Goal: Task Accomplishment & Management: Complete application form

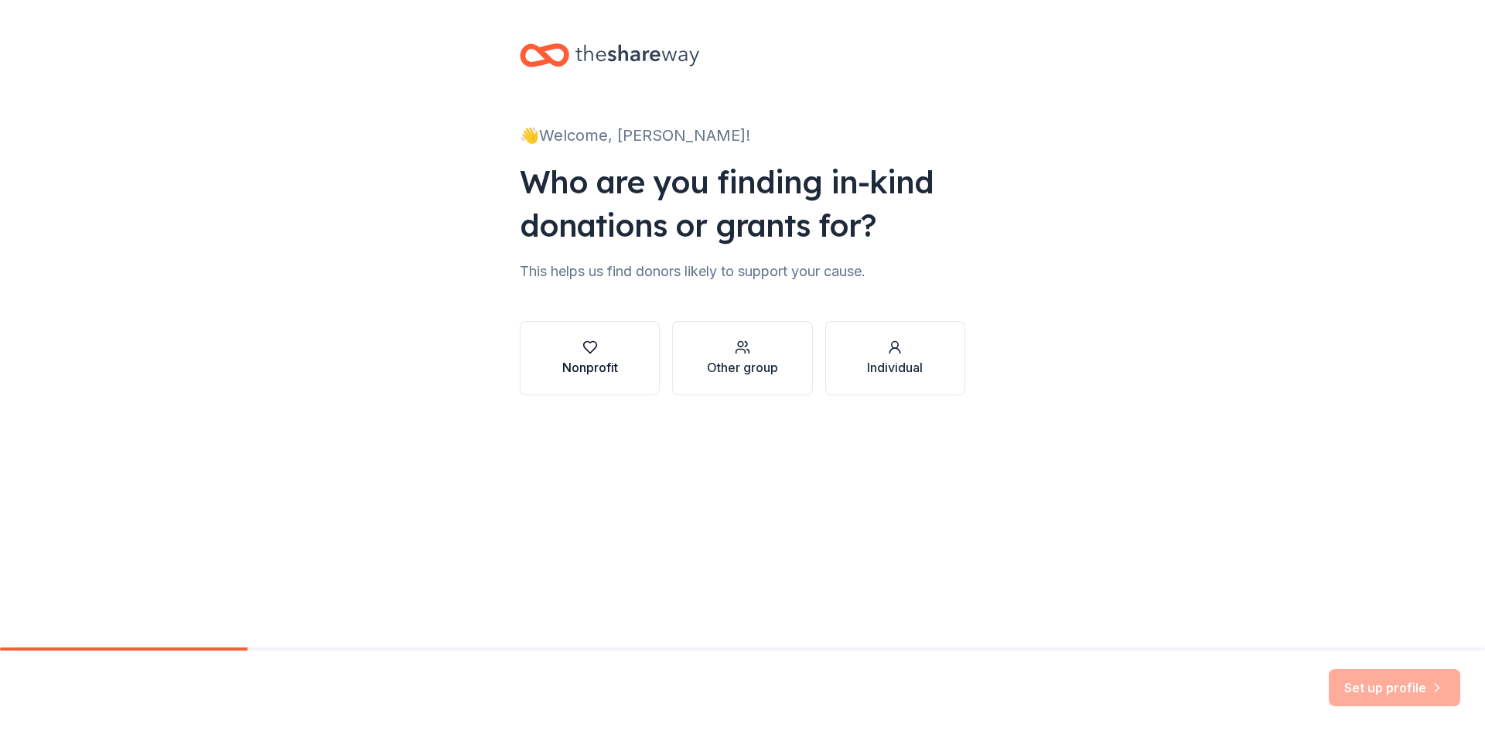
click at [576, 356] on div "Nonprofit" at bounding box center [590, 358] width 56 height 37
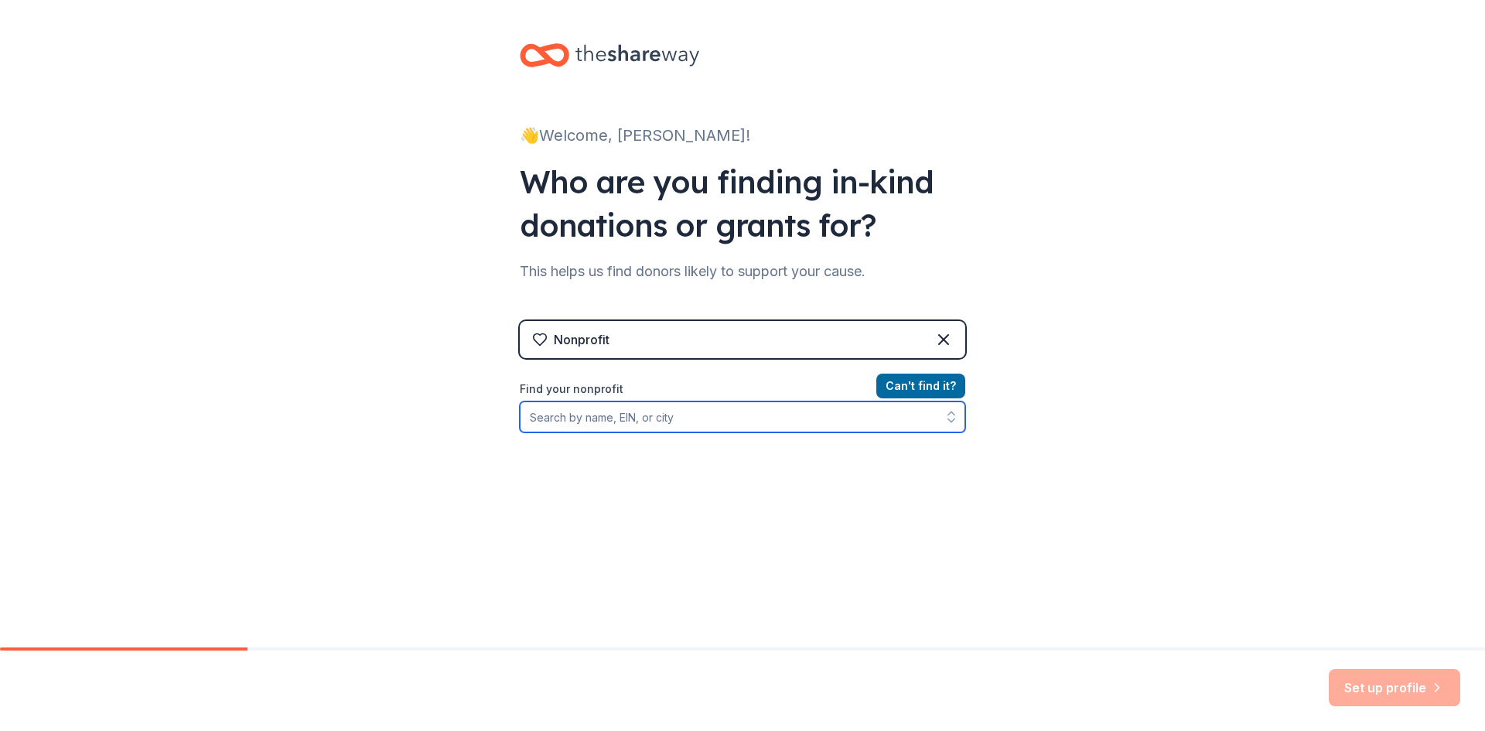
click at [817, 414] on input "Find your nonprofit" at bounding box center [743, 416] width 446 height 31
click at [580, 421] on input "Find your nonprofit" at bounding box center [743, 416] width 446 height 31
paste input "[US_EMPLOYER_IDENTIFICATION_NUMBER]"
type input "[US_EMPLOYER_IDENTIFICATION_NUMBER]"
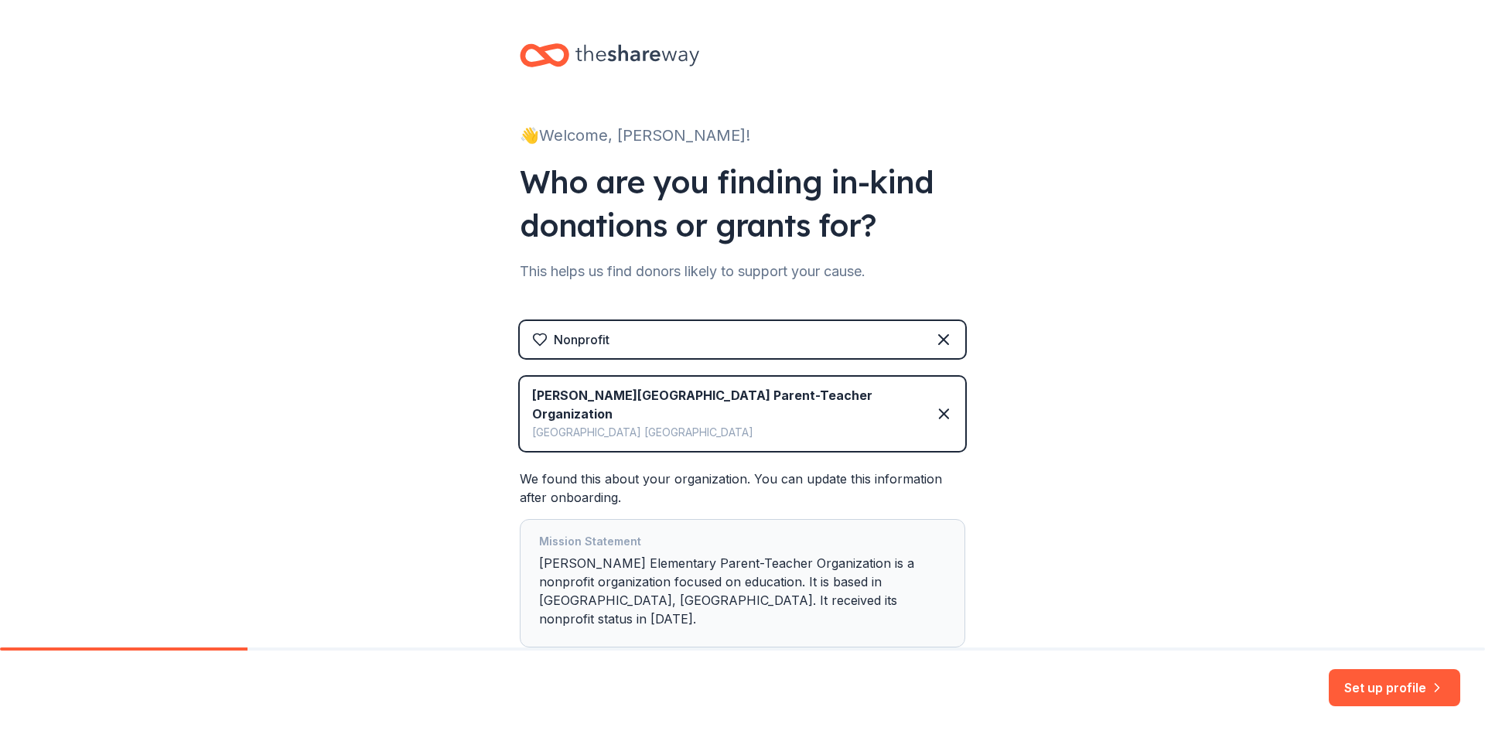
click at [1364, 682] on button "Set up profile" at bounding box center [1394, 687] width 131 height 37
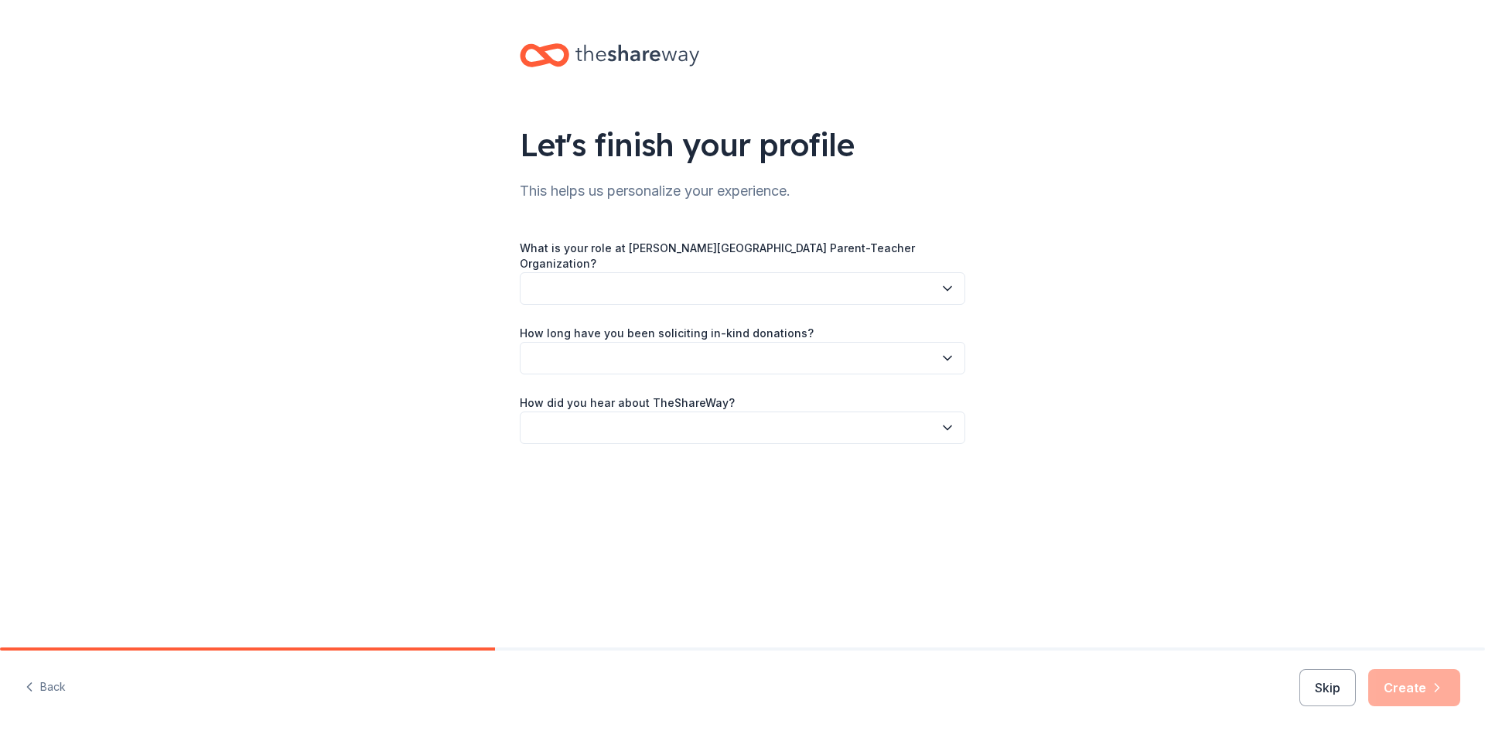
click at [941, 285] on button "button" at bounding box center [743, 288] width 446 height 32
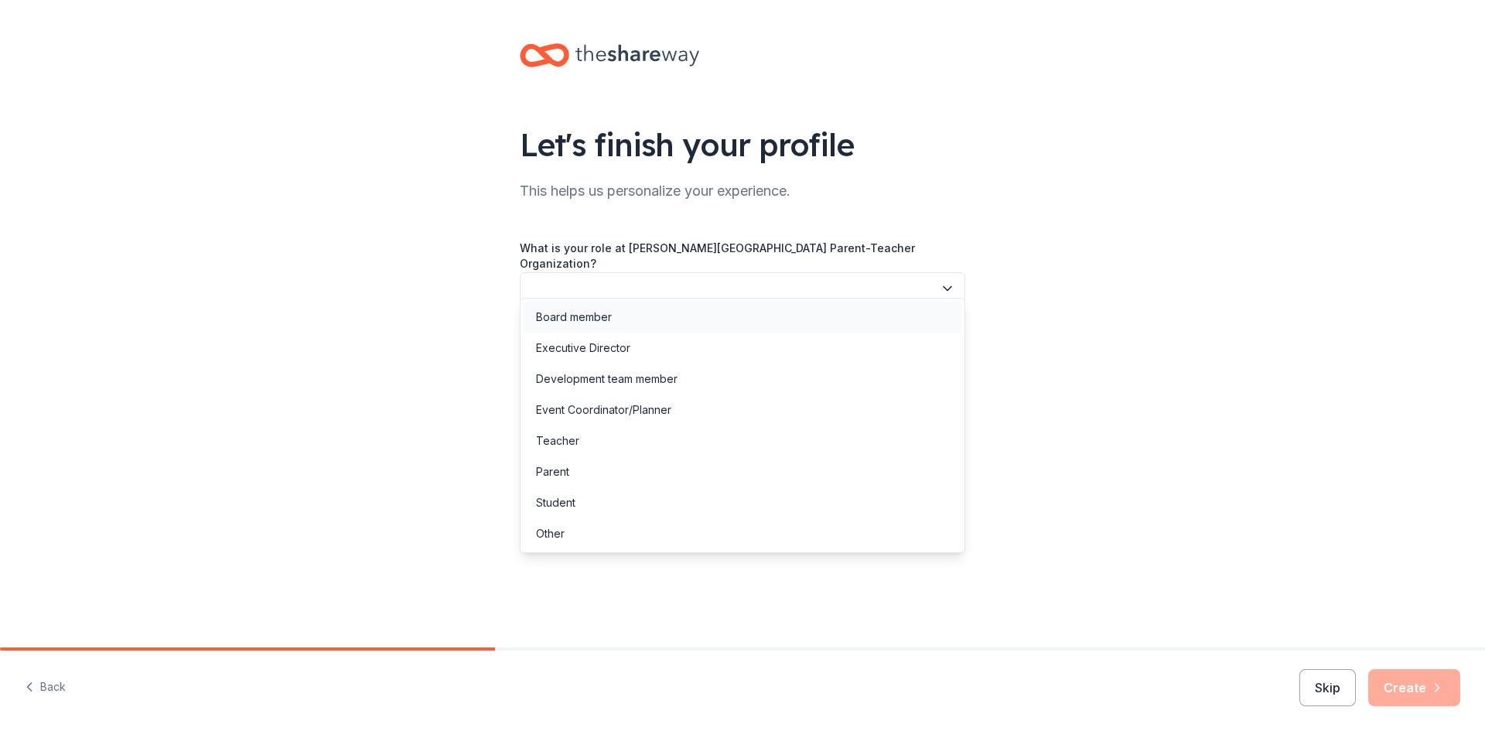
click at [807, 304] on div "Board member" at bounding box center [743, 317] width 438 height 31
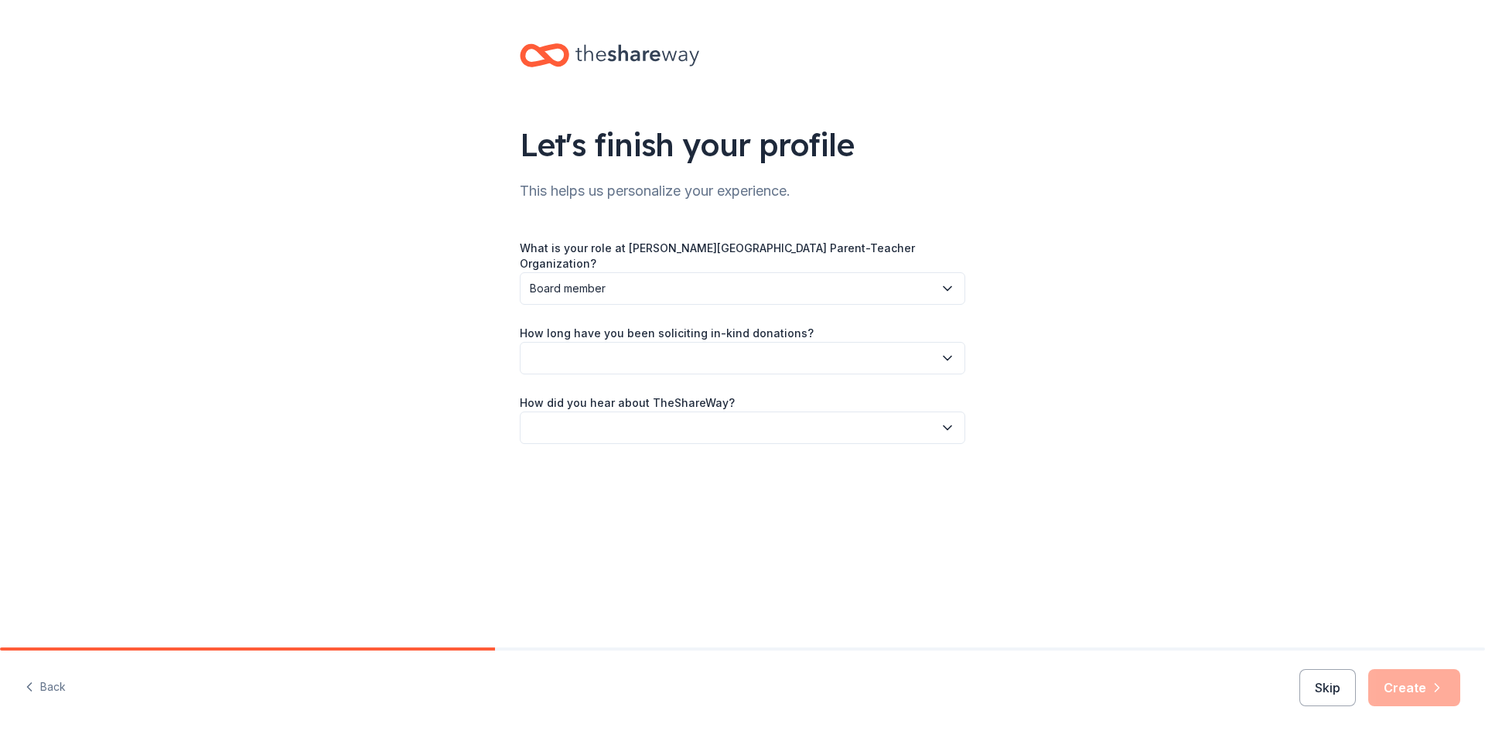
click at [951, 350] on icon "button" at bounding box center [947, 357] width 15 height 15
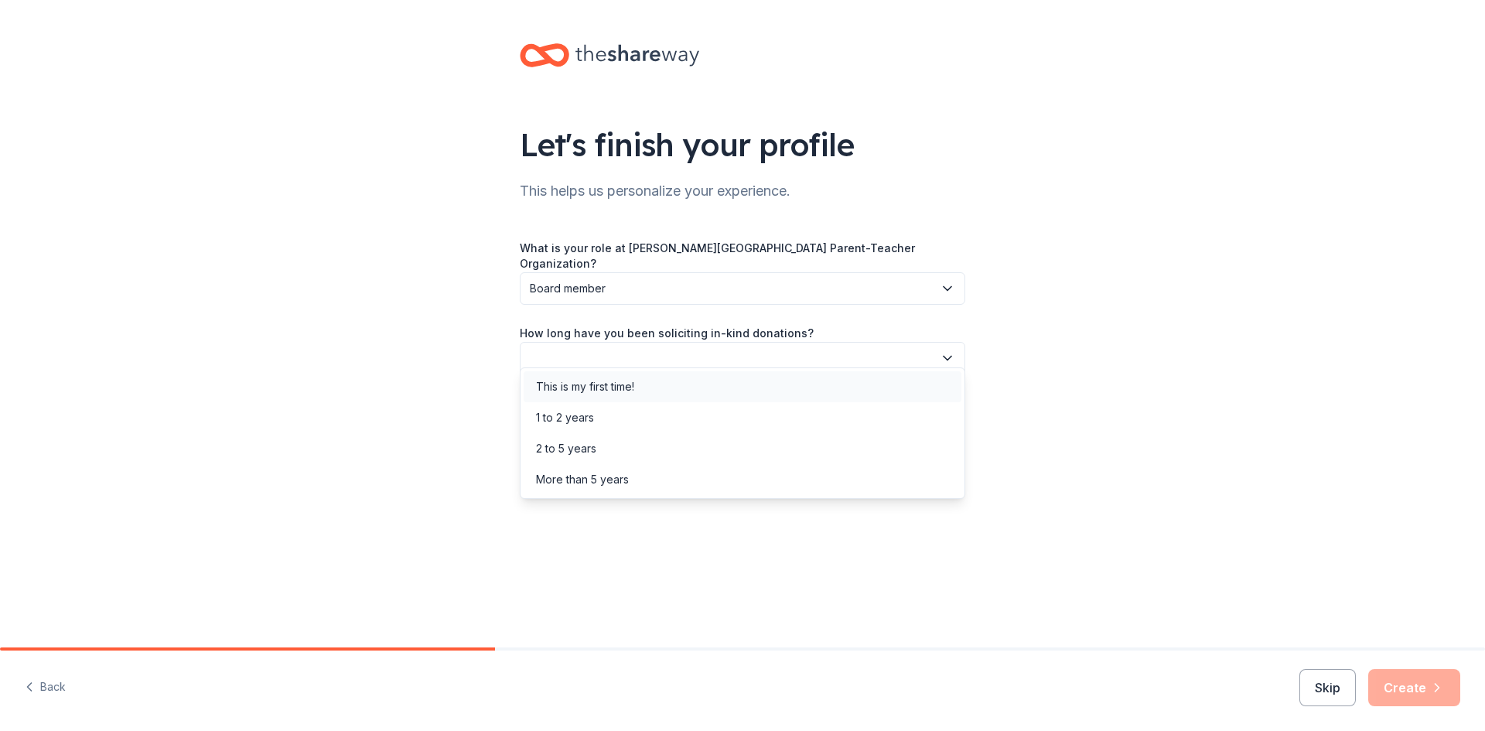
click at [835, 391] on div "This is my first time!" at bounding box center [743, 386] width 438 height 31
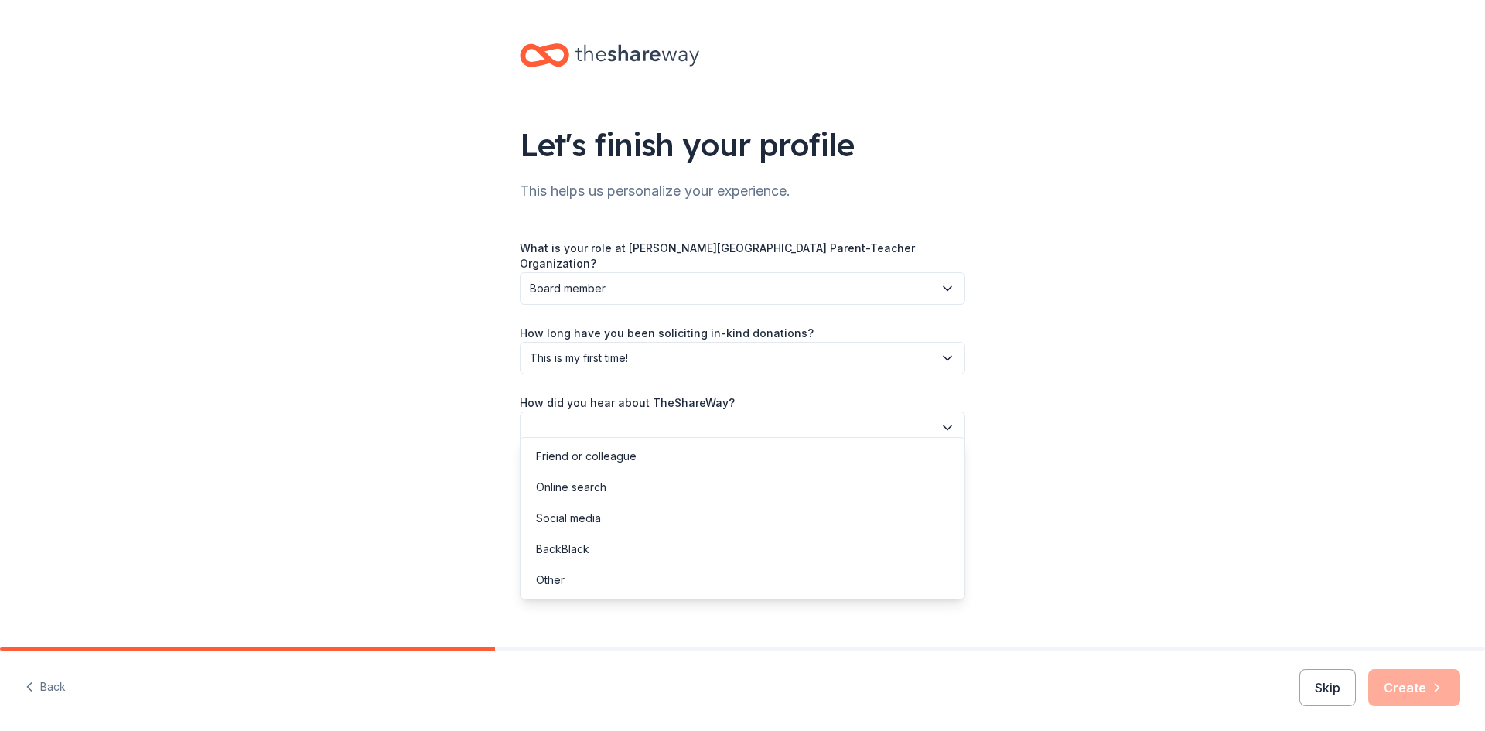
click at [951, 420] on icon "button" at bounding box center [947, 427] width 15 height 15
click at [826, 503] on div "Social media" at bounding box center [743, 518] width 438 height 31
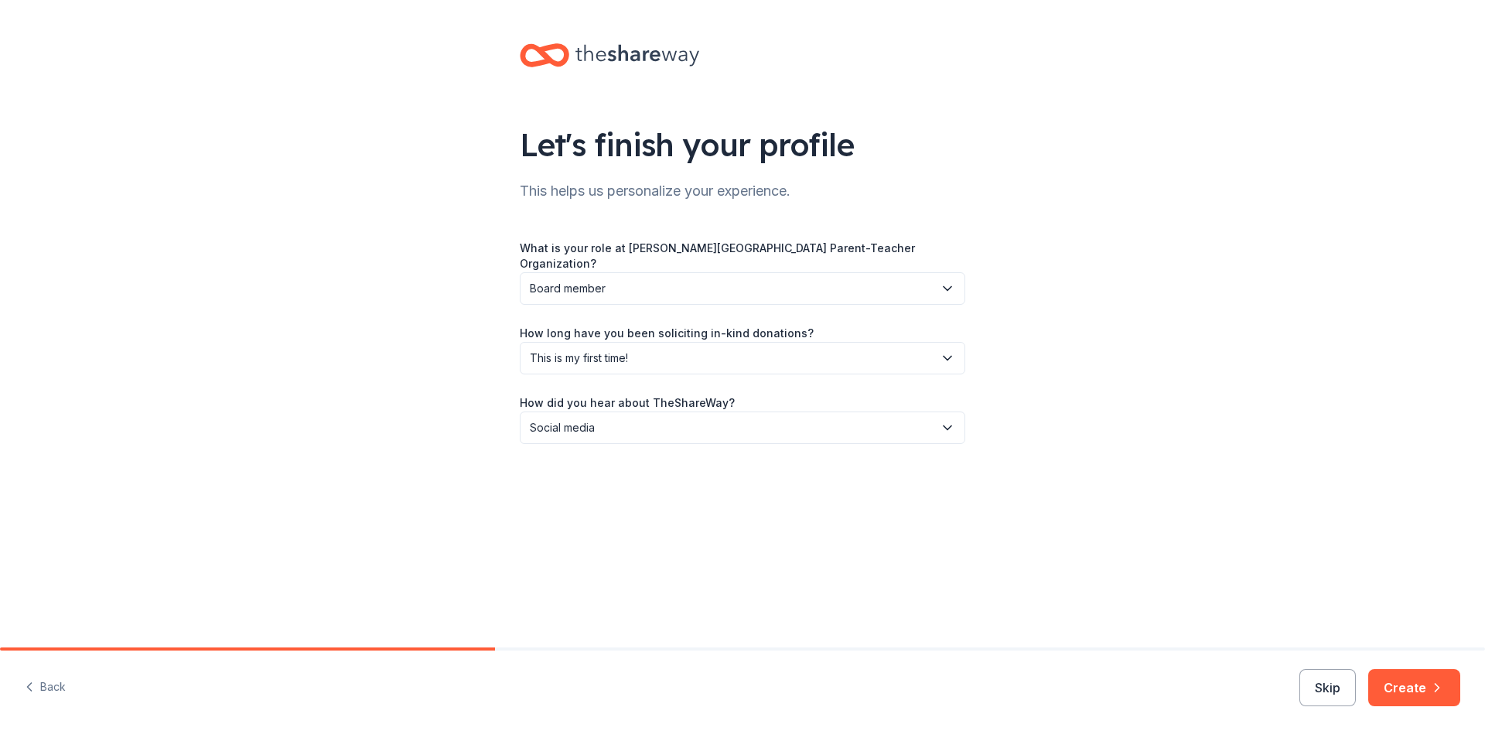
click at [941, 420] on icon "button" at bounding box center [947, 427] width 15 height 15
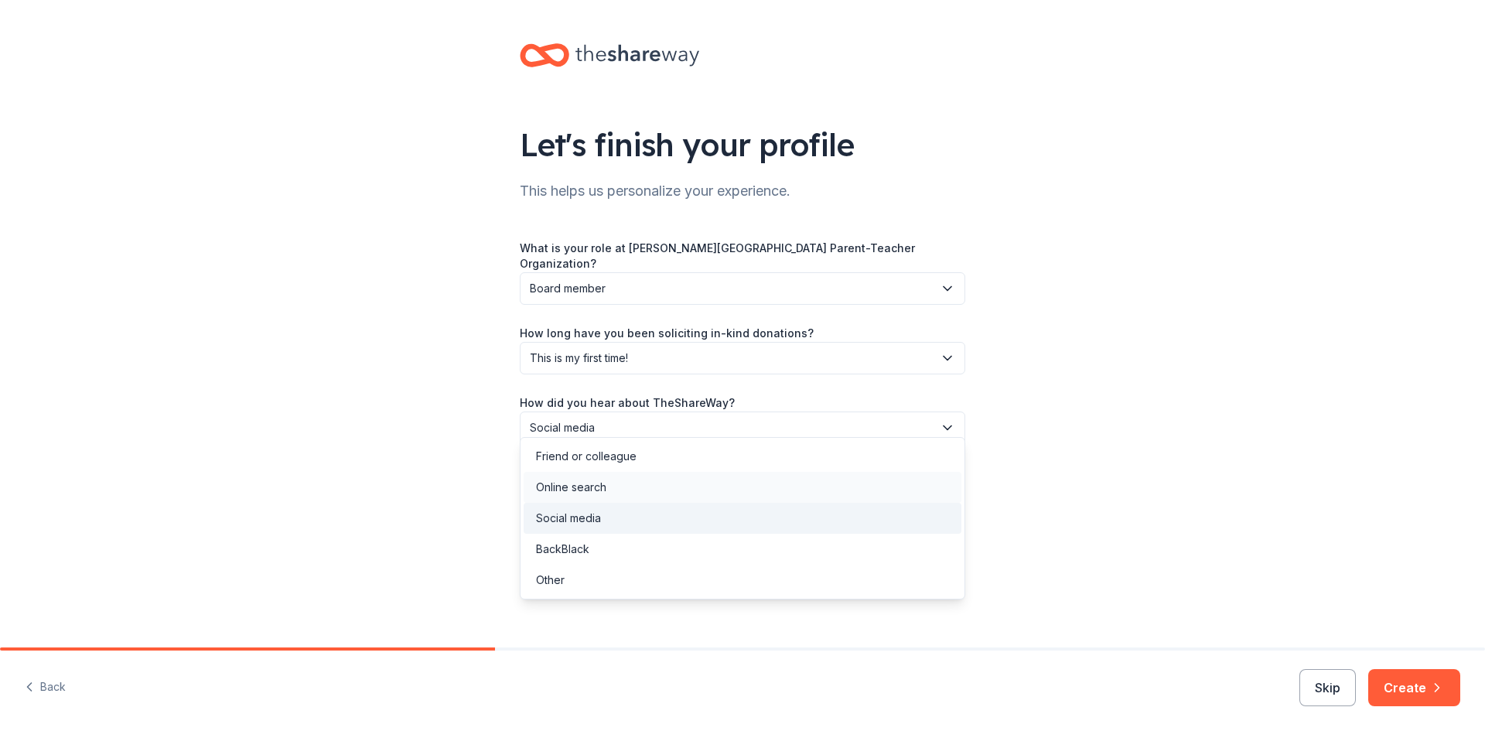
click at [828, 488] on div "Online search" at bounding box center [743, 487] width 438 height 31
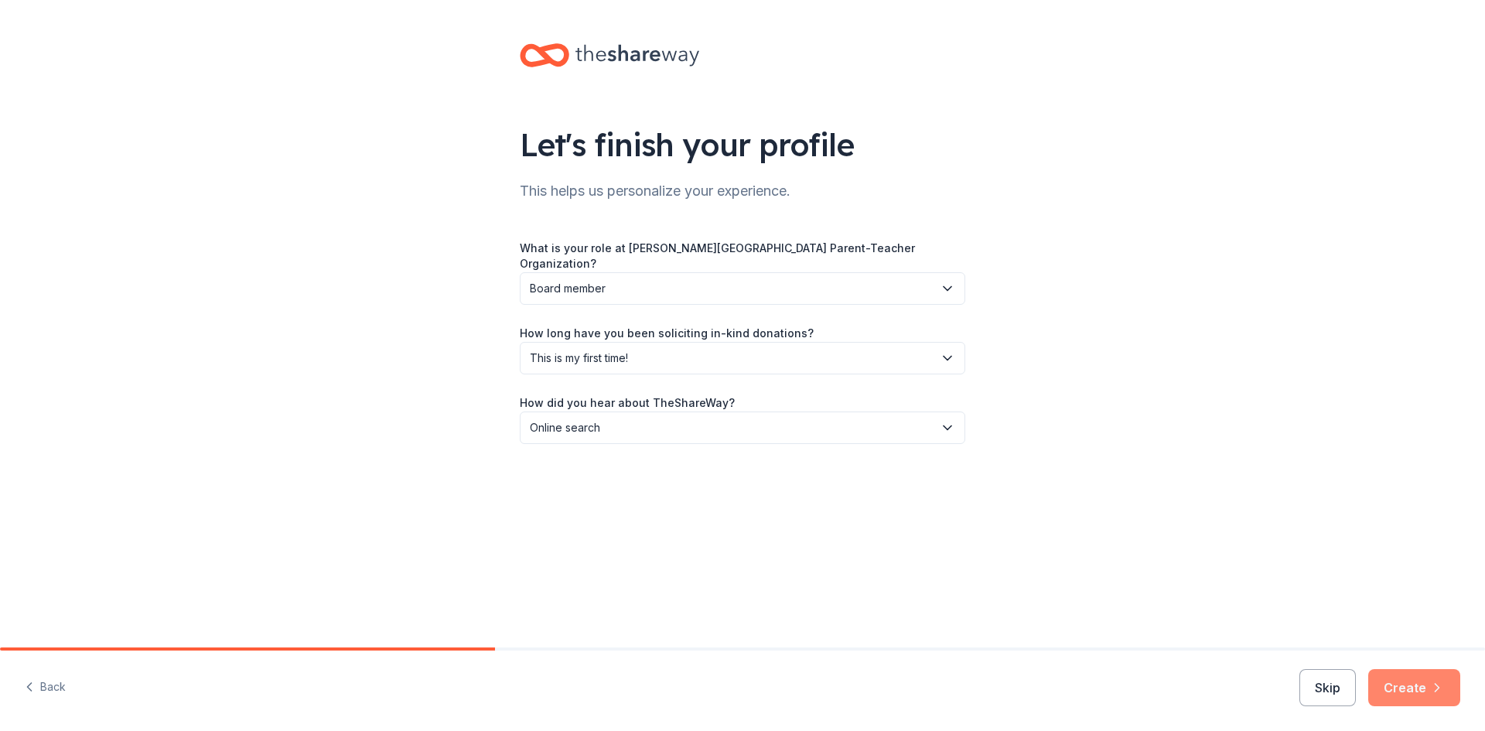
click at [1421, 691] on button "Create" at bounding box center [1414, 687] width 92 height 37
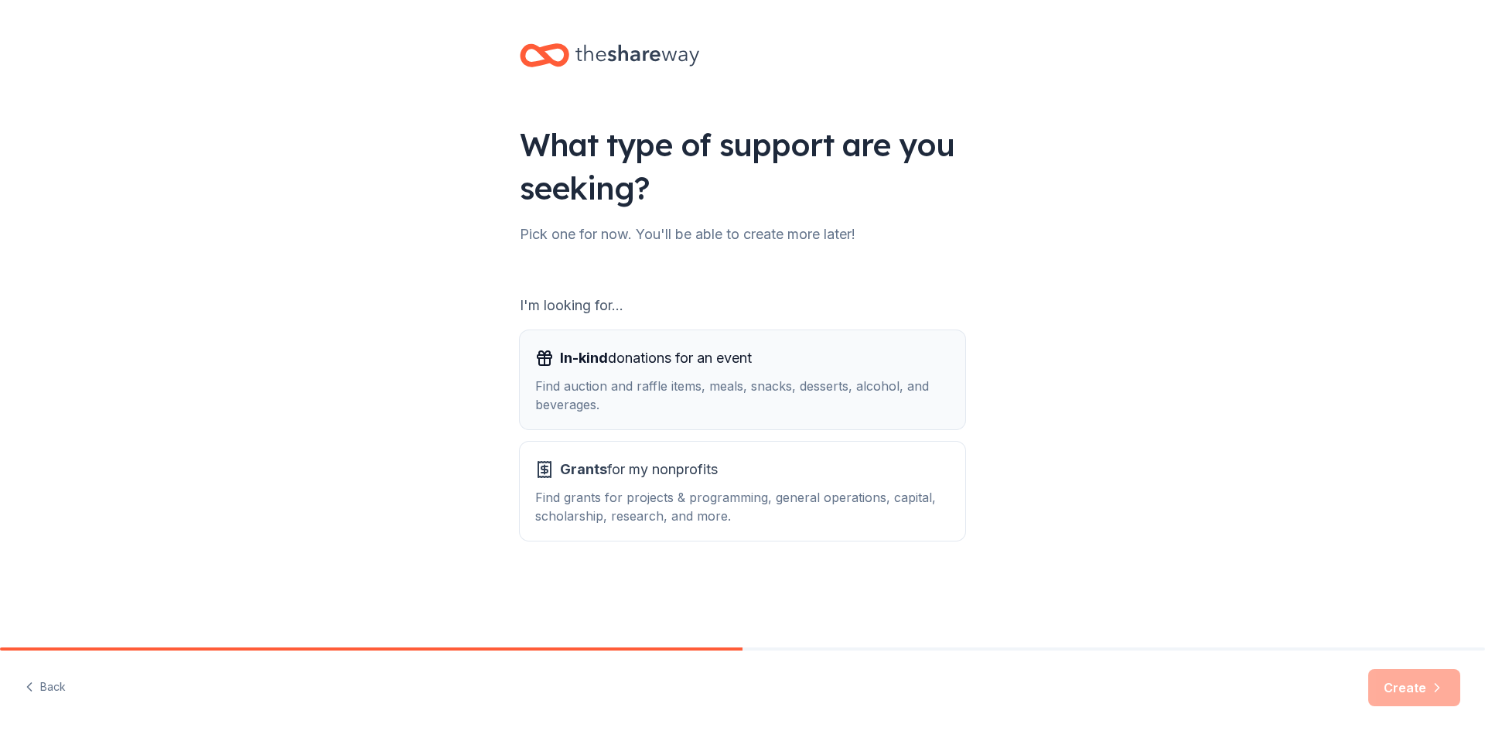
click at [722, 394] on div "Find auction and raffle items, meals, snacks, desserts, alcohol, and beverages." at bounding box center [742, 395] width 415 height 37
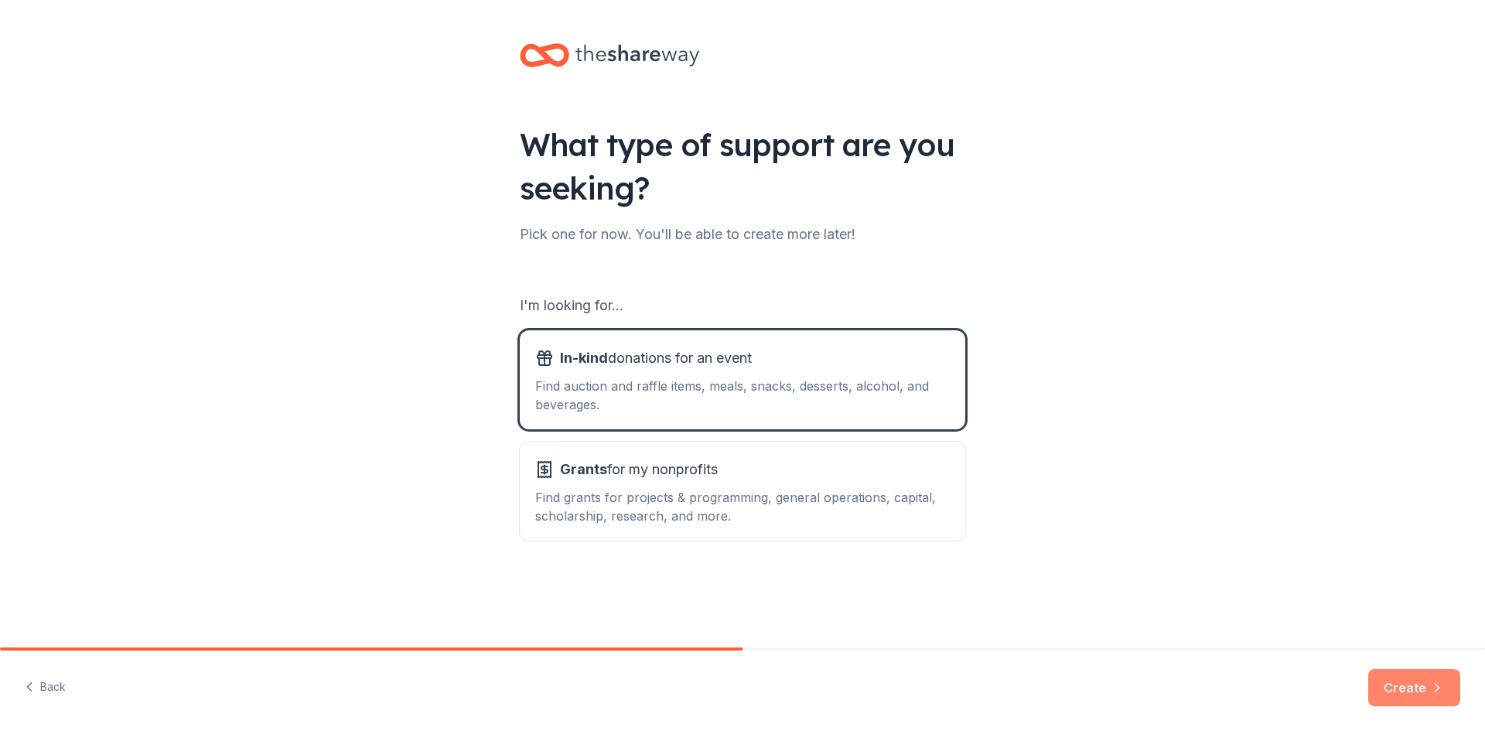
click at [1433, 682] on icon "button" at bounding box center [1436, 687] width 15 height 15
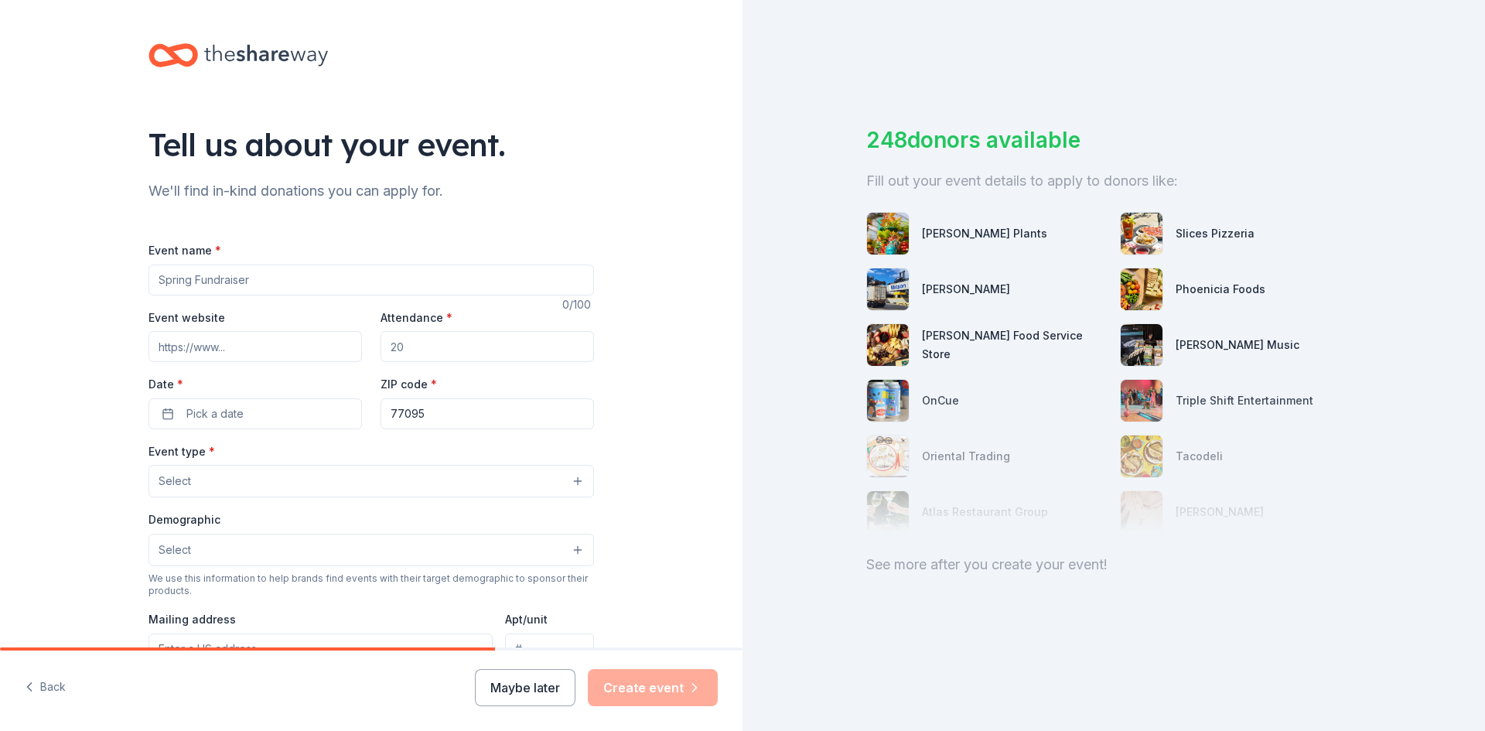
click at [271, 279] on input "Event name *" at bounding box center [372, 280] width 446 height 31
type input "Fall Family Dun NIght"
click at [431, 353] on input "Attendance *" at bounding box center [487, 346] width 213 height 31
type input "600"
drag, startPoint x: 285, startPoint y: 402, endPoint x: 282, endPoint y: 415, distance: 13.5
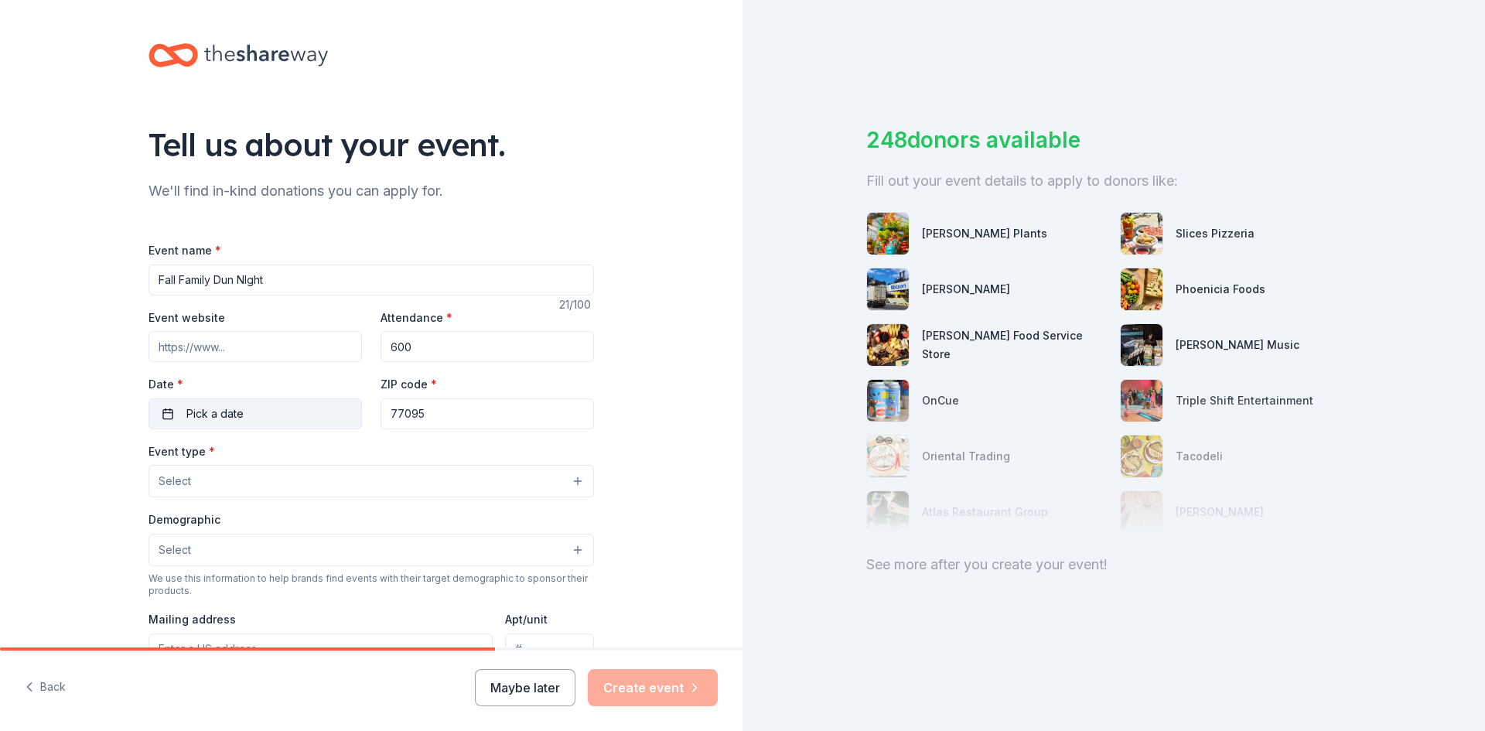
click at [285, 403] on button "Pick a date" at bounding box center [255, 413] width 213 height 31
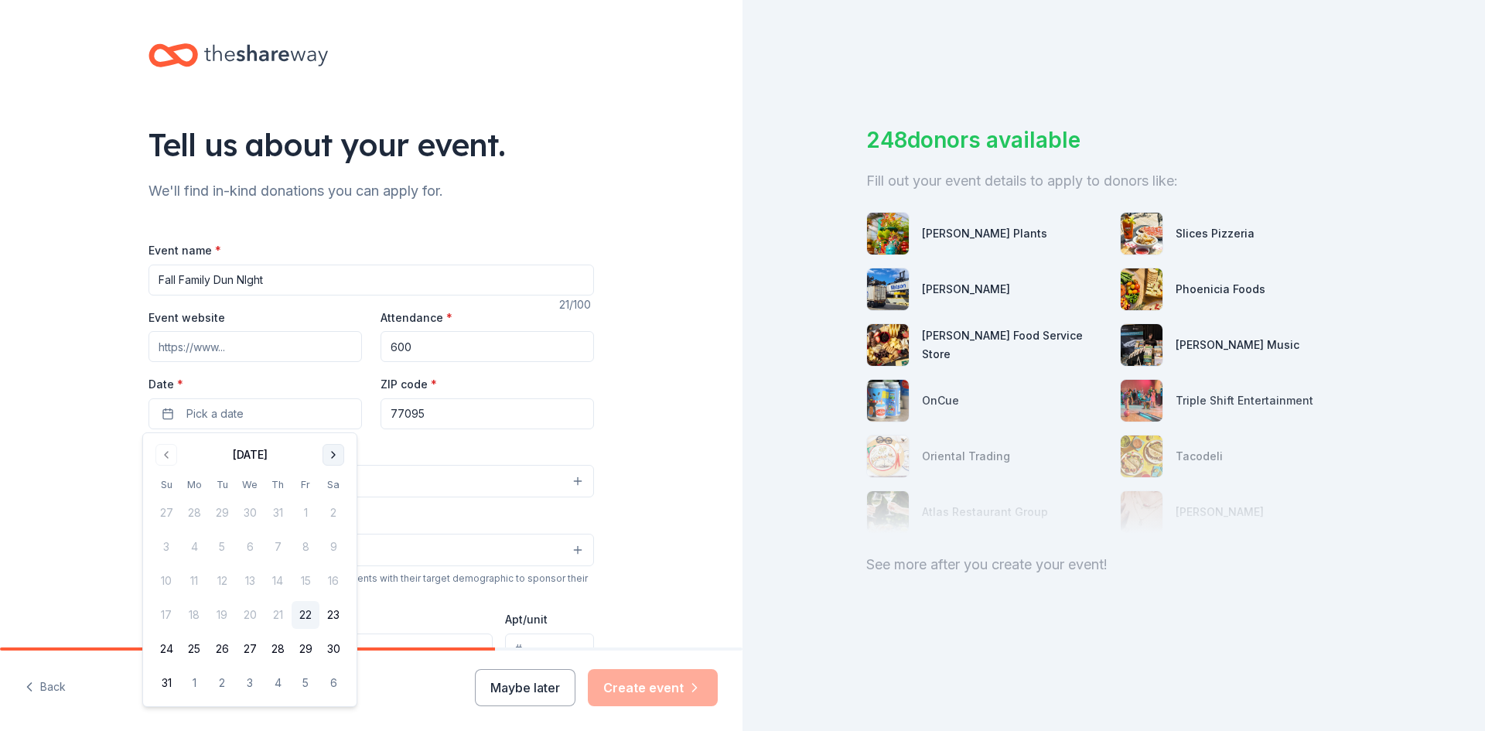
click at [327, 461] on button "Go to next month" at bounding box center [334, 455] width 22 height 22
click at [195, 617] on button "17" at bounding box center [194, 615] width 28 height 28
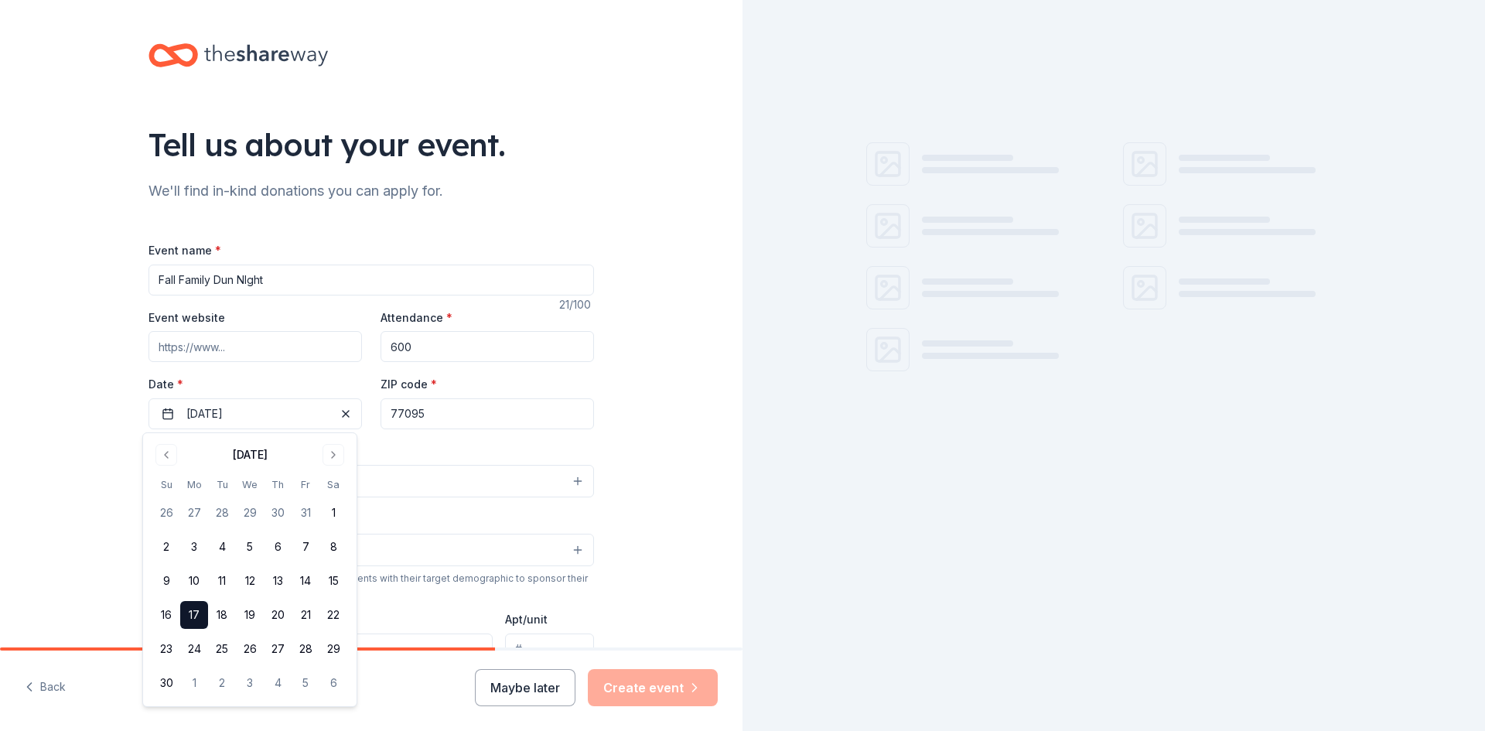
click at [472, 415] on input "77095" at bounding box center [487, 413] width 213 height 31
click at [348, 476] on button "Select" at bounding box center [372, 481] width 446 height 32
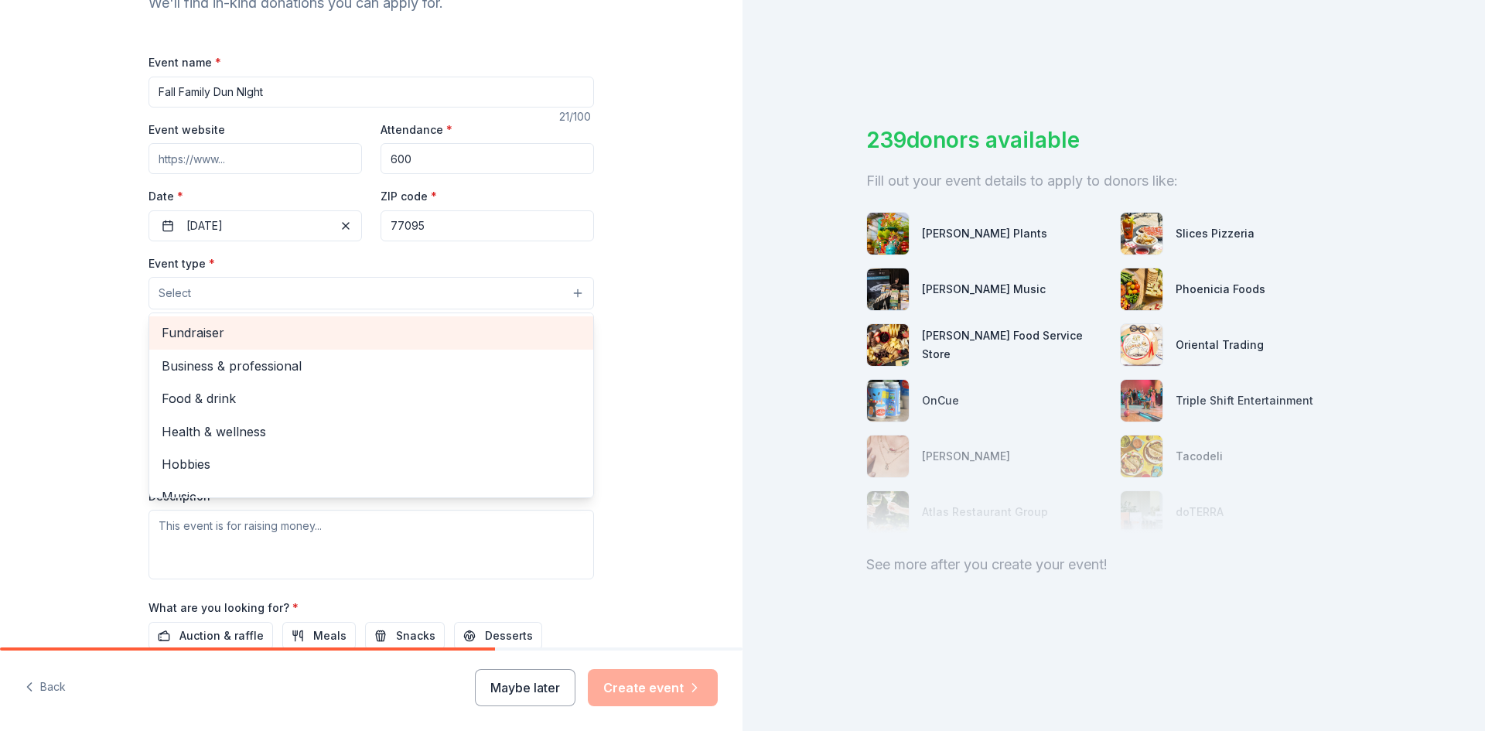
click at [416, 333] on span "Fundraiser" at bounding box center [371, 333] width 419 height 20
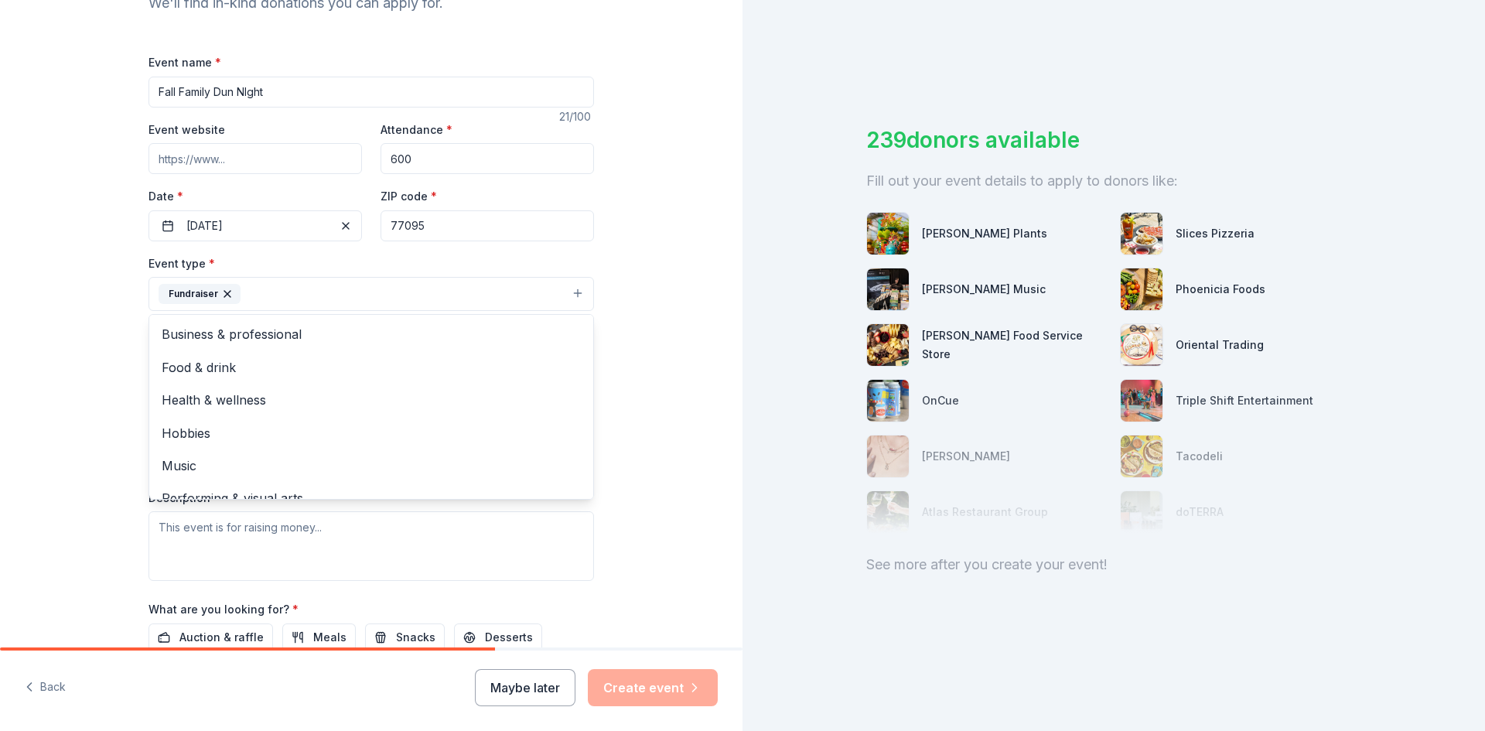
click at [629, 352] on div "Tell us about your event. We'll find in-kind donations you can apply for. Event…" at bounding box center [371, 327] width 743 height 1031
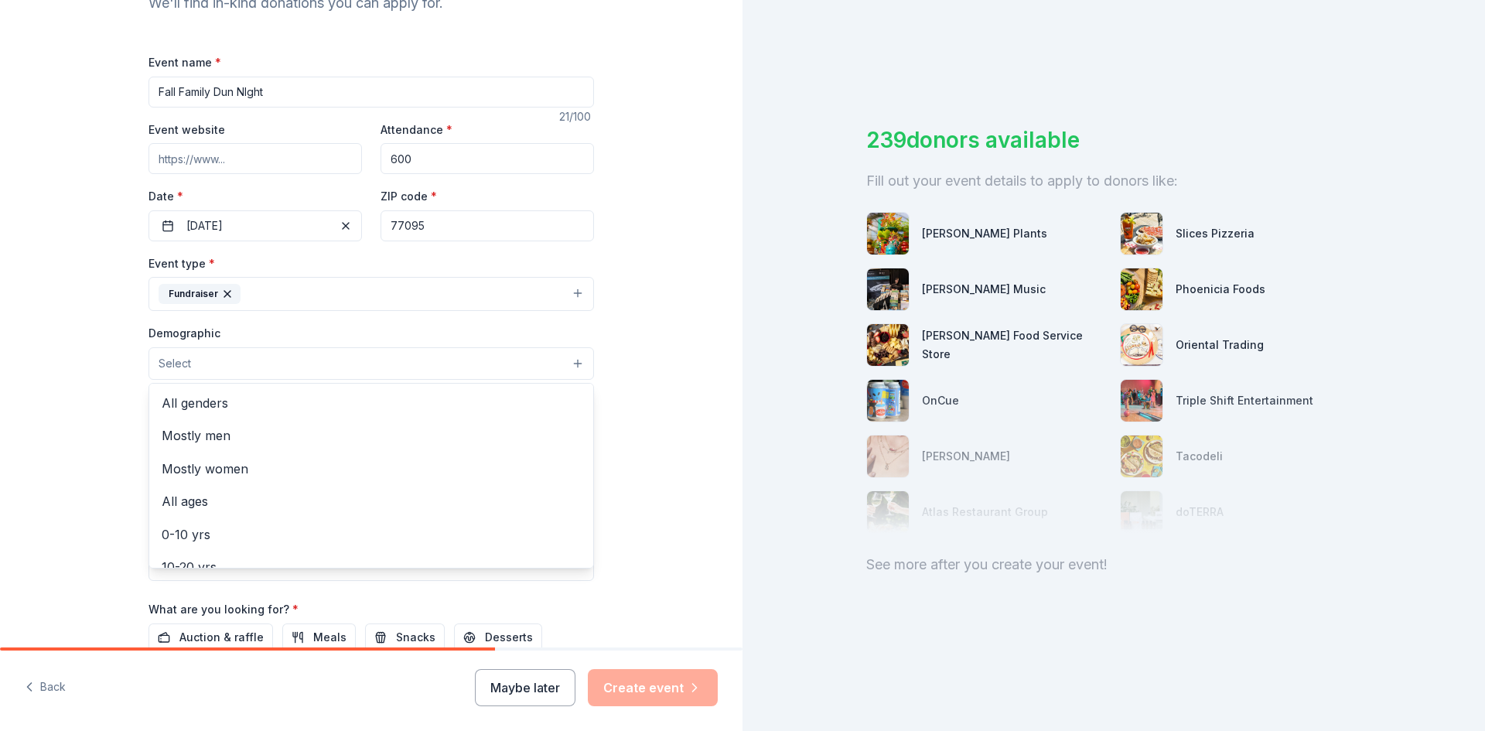
click at [576, 360] on button "Select" at bounding box center [372, 363] width 446 height 32
click at [521, 498] on span "All ages" at bounding box center [371, 501] width 419 height 20
click at [422, 405] on span "All genders" at bounding box center [371, 404] width 419 height 20
click at [661, 427] on div "Tell us about your event. We'll find in-kind donations you can apply for. Event…" at bounding box center [371, 328] width 743 height 1033
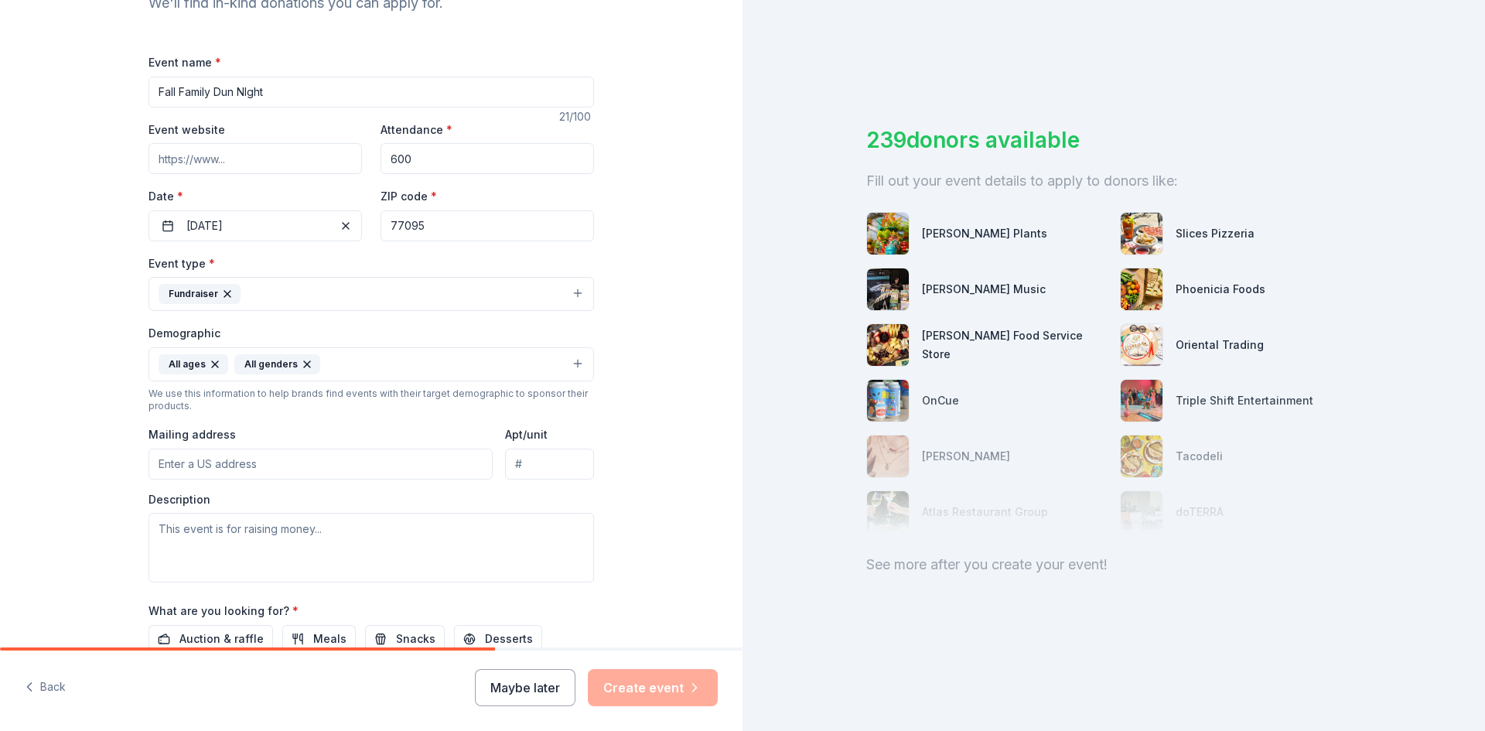
click at [263, 464] on input "Mailing address" at bounding box center [321, 464] width 344 height 31
type input "8500 Queenston Boulevard, Houston, TX, 77095"
click at [323, 527] on textarea at bounding box center [372, 548] width 446 height 70
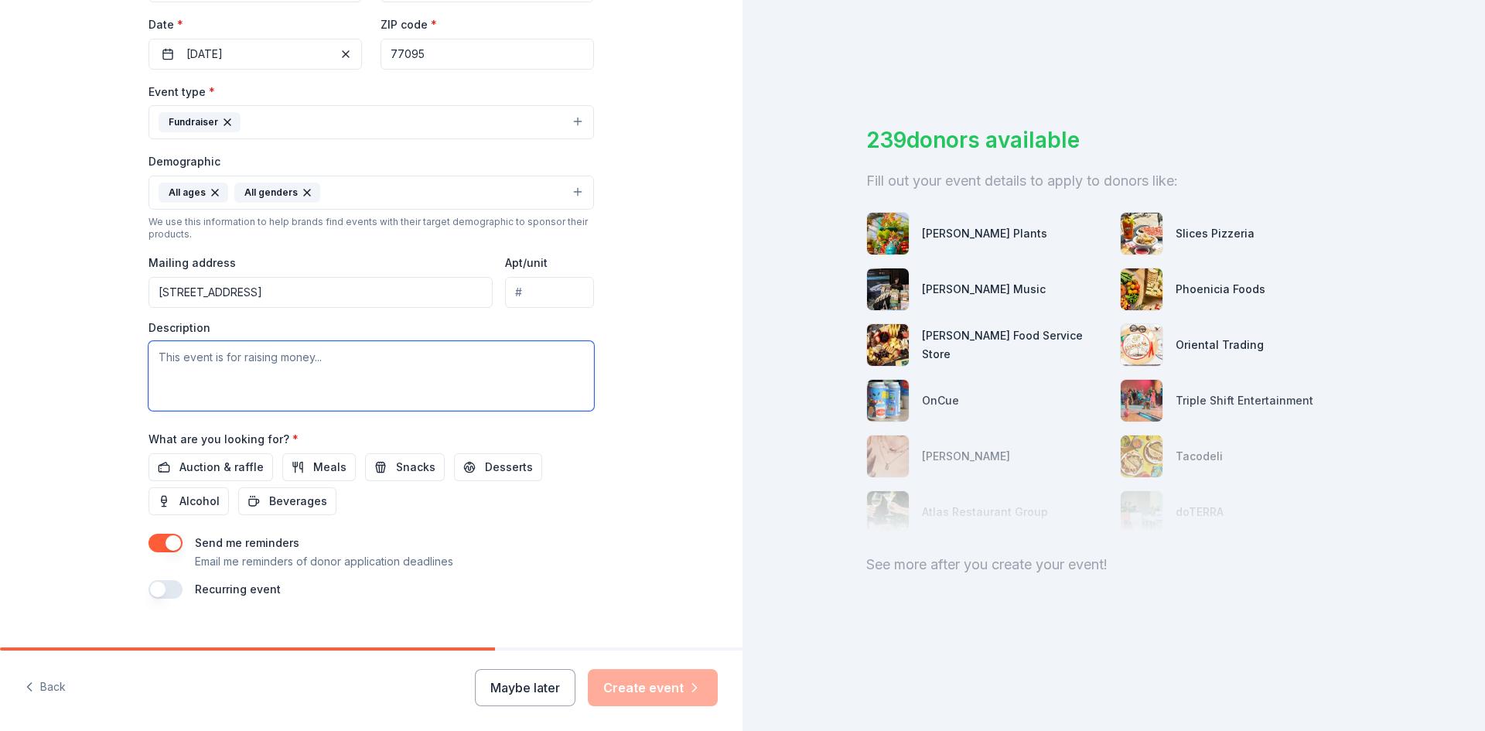
scroll to position [385, 0]
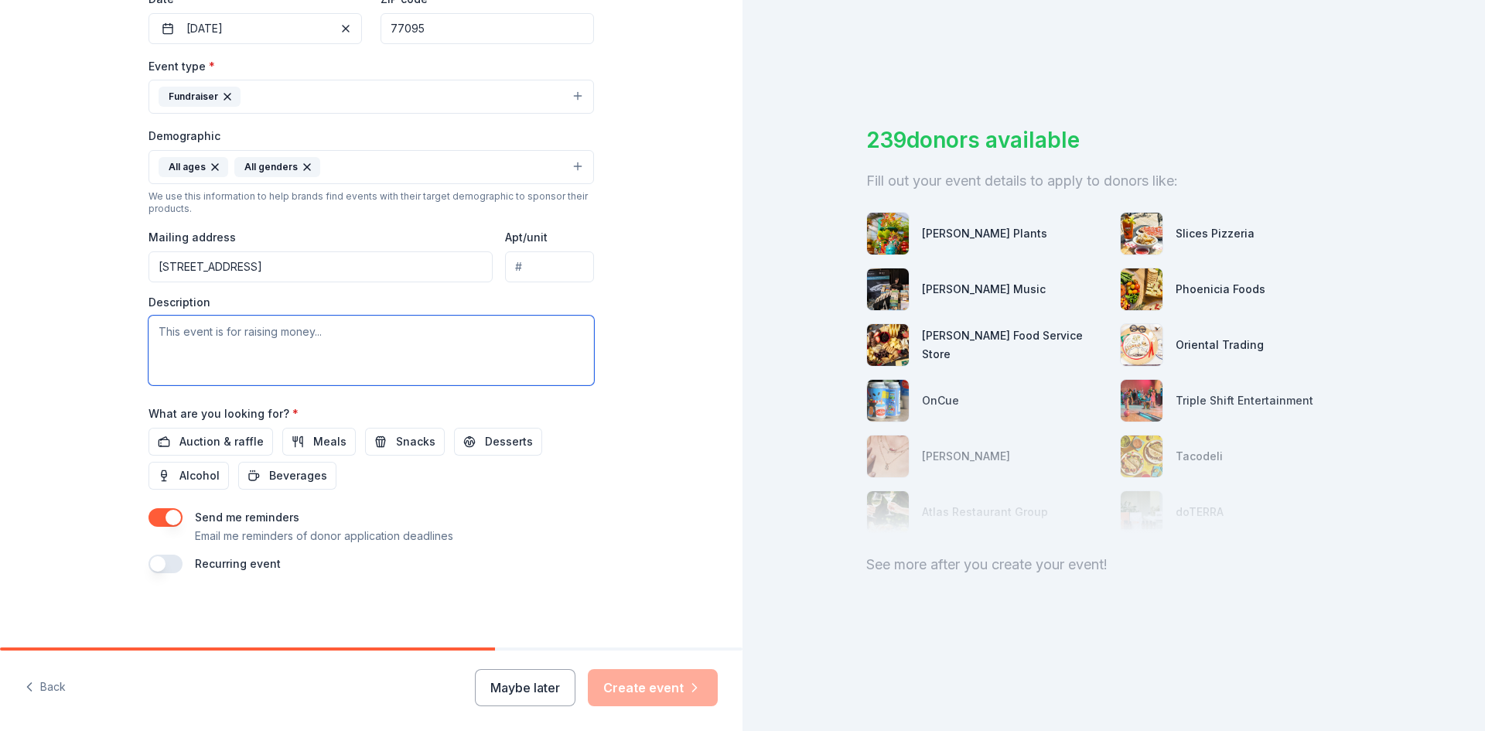
click at [204, 335] on textarea at bounding box center [372, 351] width 446 height 70
paste textarea "Family Fun Night is a beloved event that brings together students, families, an…"
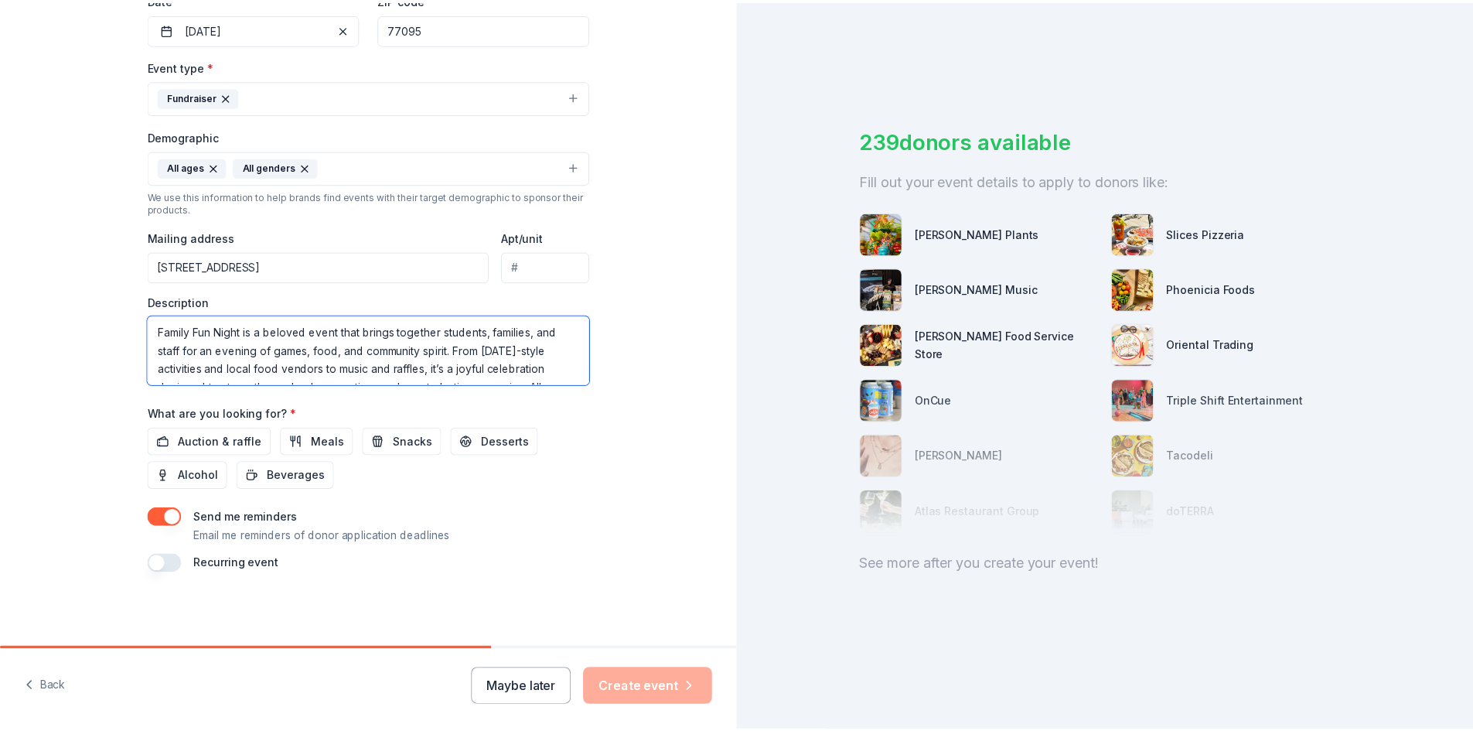
scroll to position [29, 0]
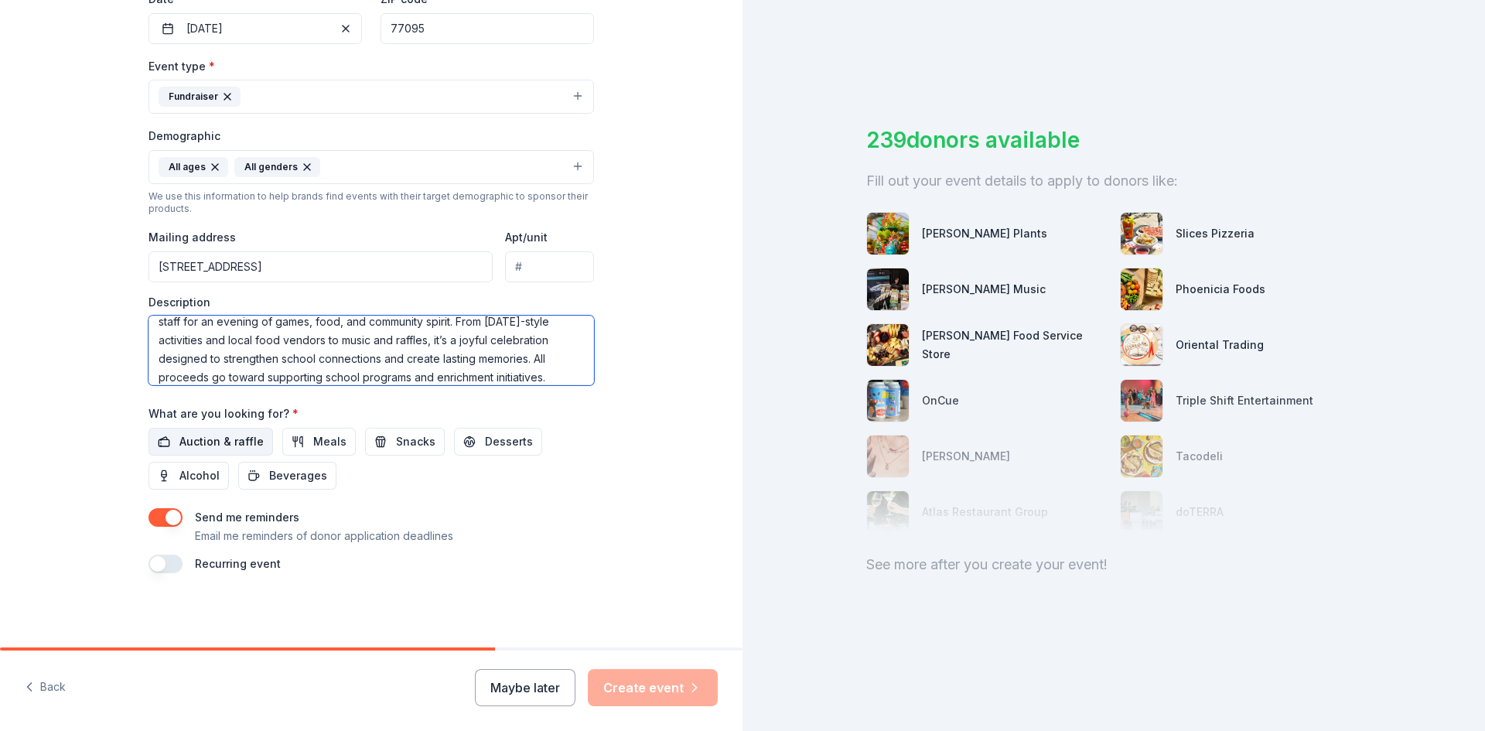
type textarea "Family Fun Night is a beloved event that brings together students, families, an…"
click at [249, 445] on span "Auction & raffle" at bounding box center [221, 441] width 84 height 19
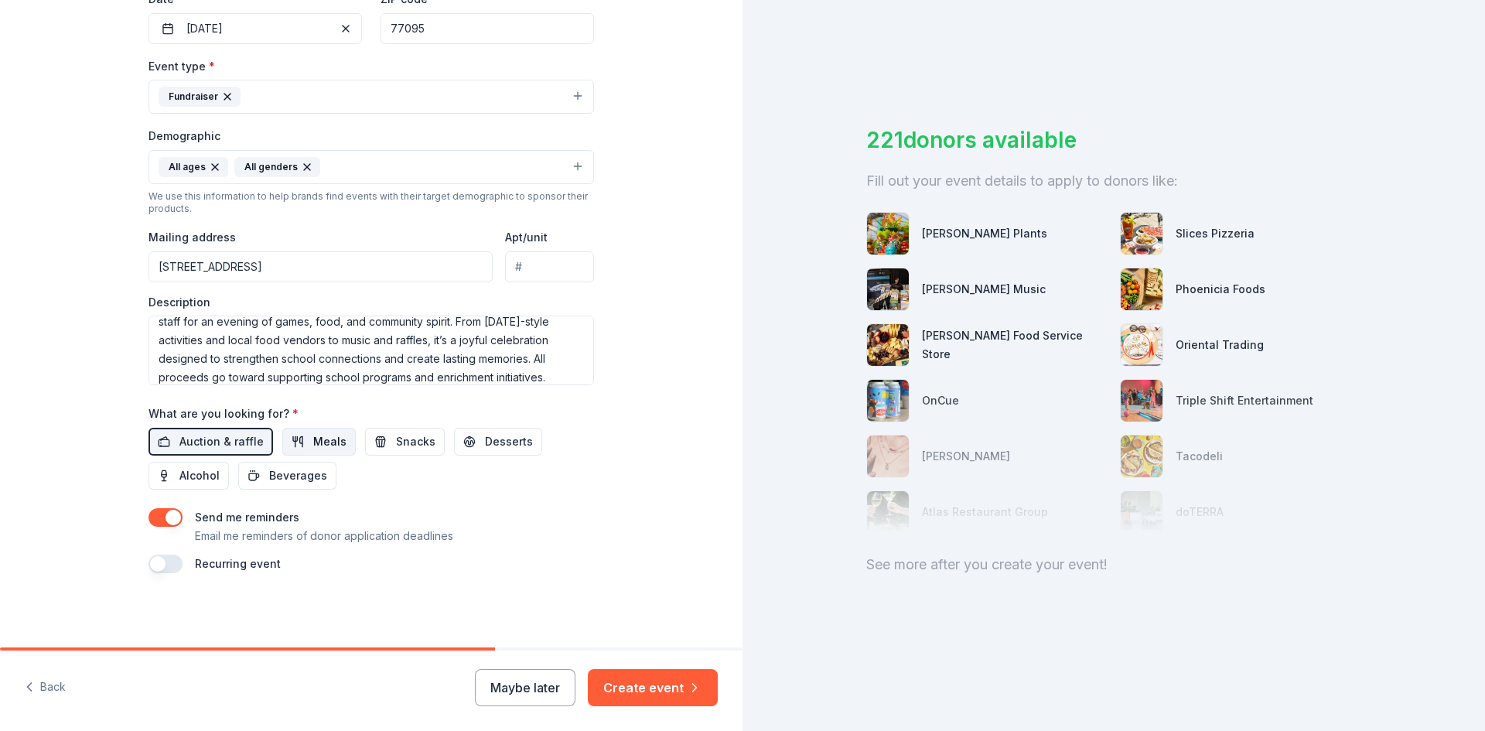
click at [313, 442] on span "Meals" at bounding box center [329, 441] width 33 height 19
click at [396, 443] on span "Snacks" at bounding box center [415, 441] width 39 height 19
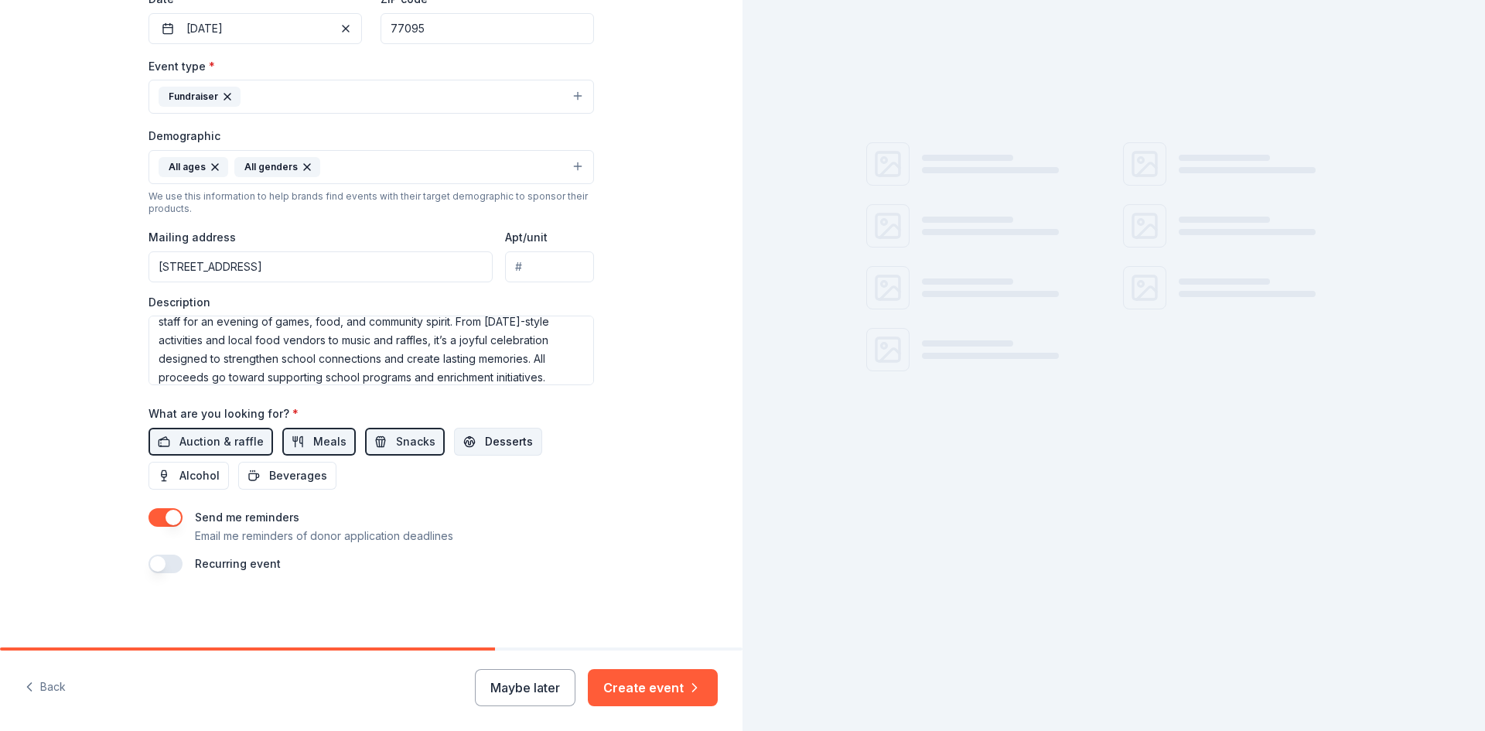
click at [487, 443] on span "Desserts" at bounding box center [509, 441] width 48 height 19
click at [301, 483] on span "Beverages" at bounding box center [298, 475] width 58 height 19
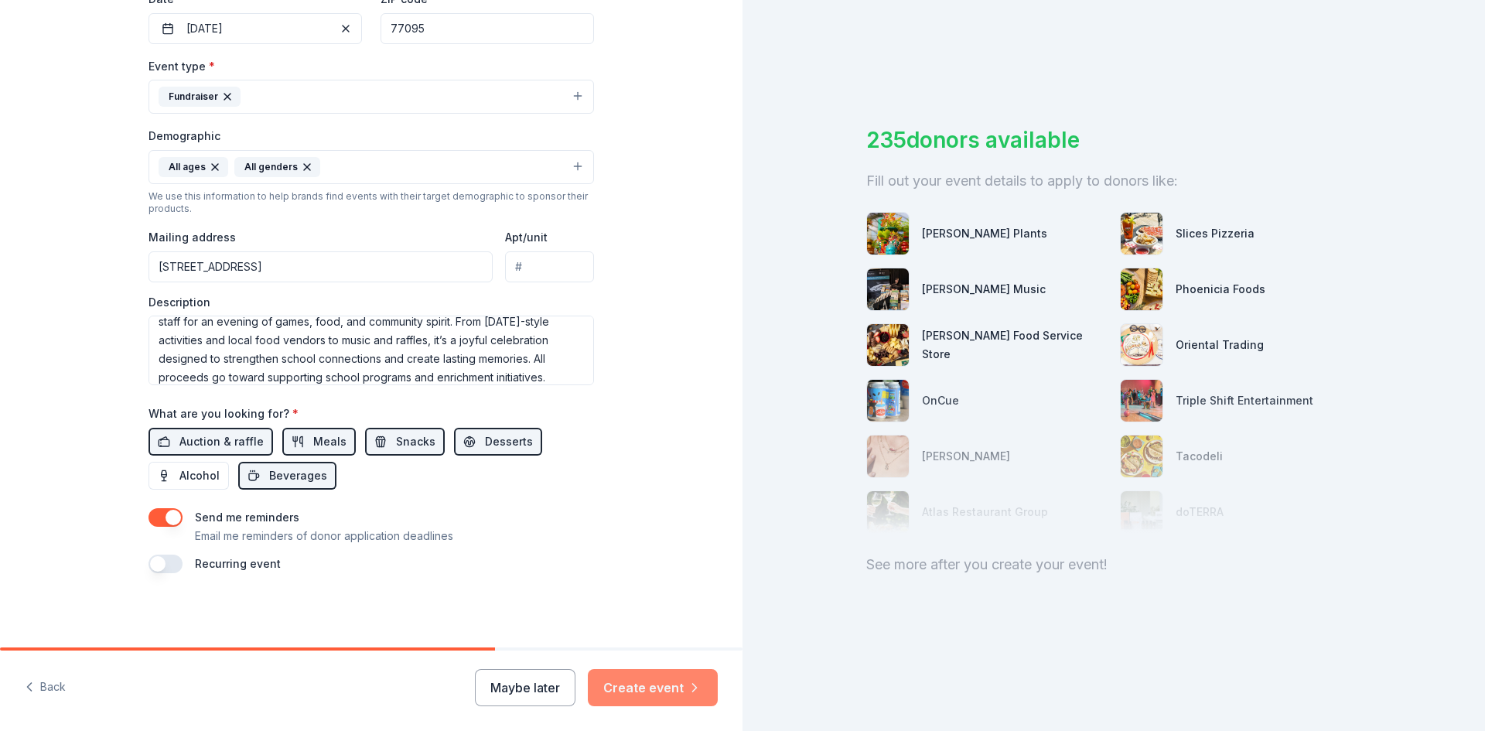
click at [663, 688] on button "Create event" at bounding box center [653, 687] width 130 height 37
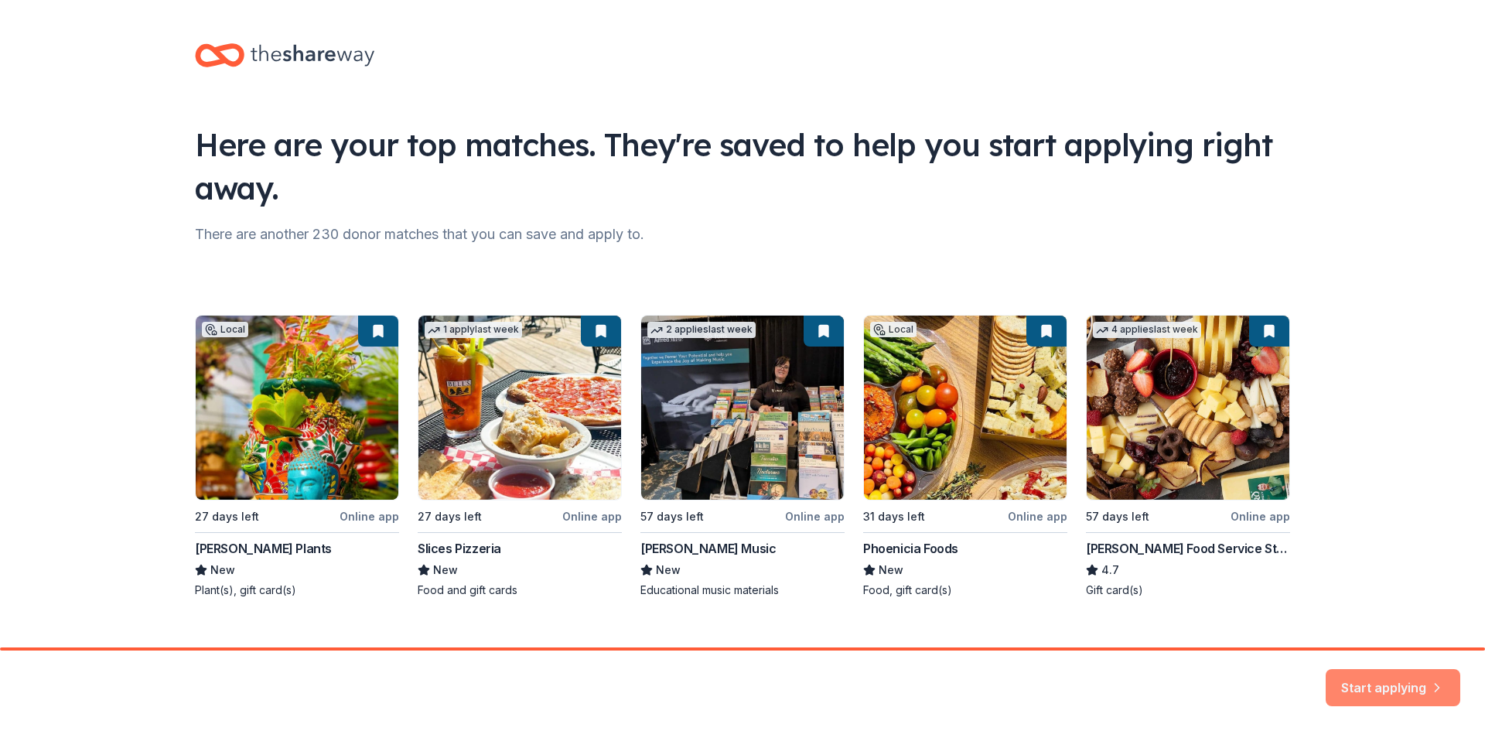
click at [1396, 680] on button "Start applying" at bounding box center [1393, 678] width 135 height 37
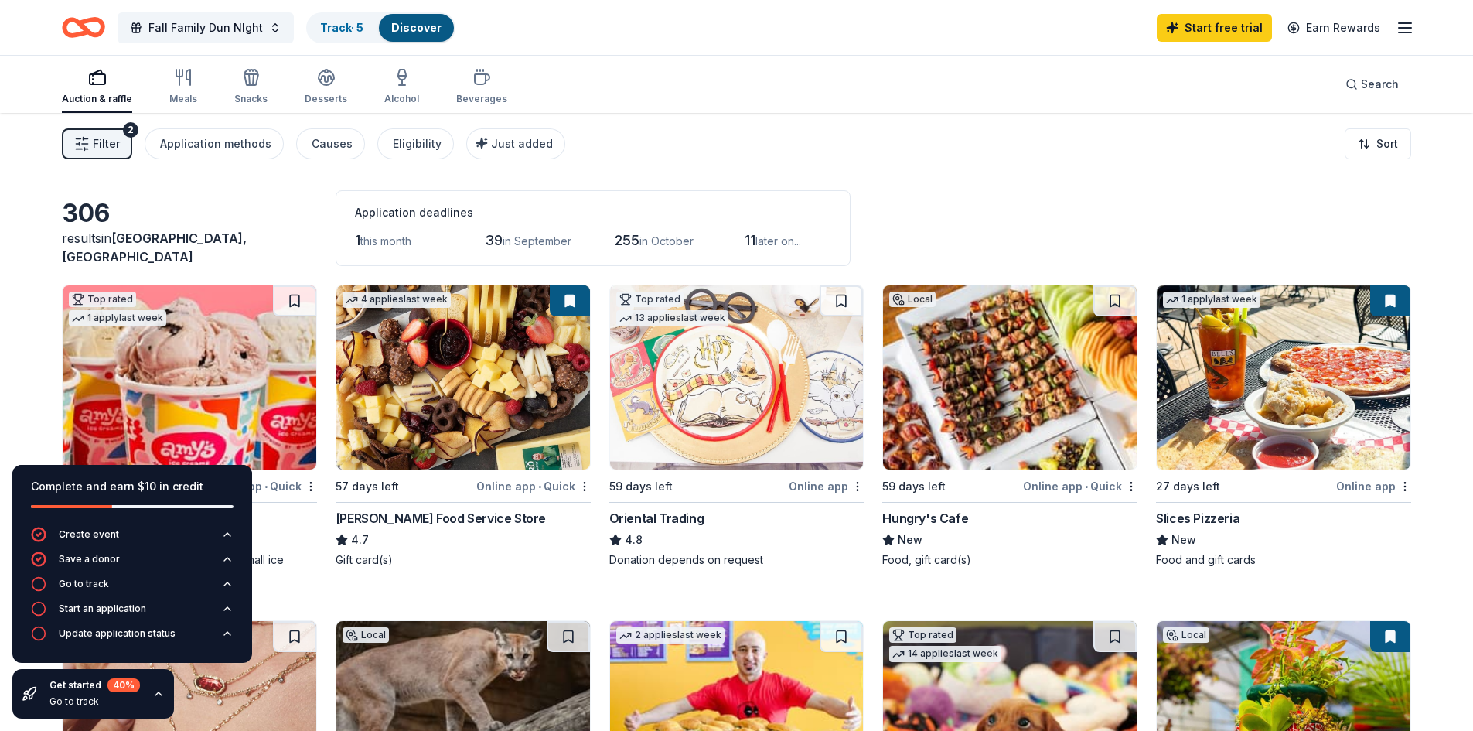
click at [1411, 28] on line "button" at bounding box center [1405, 28] width 12 height 0
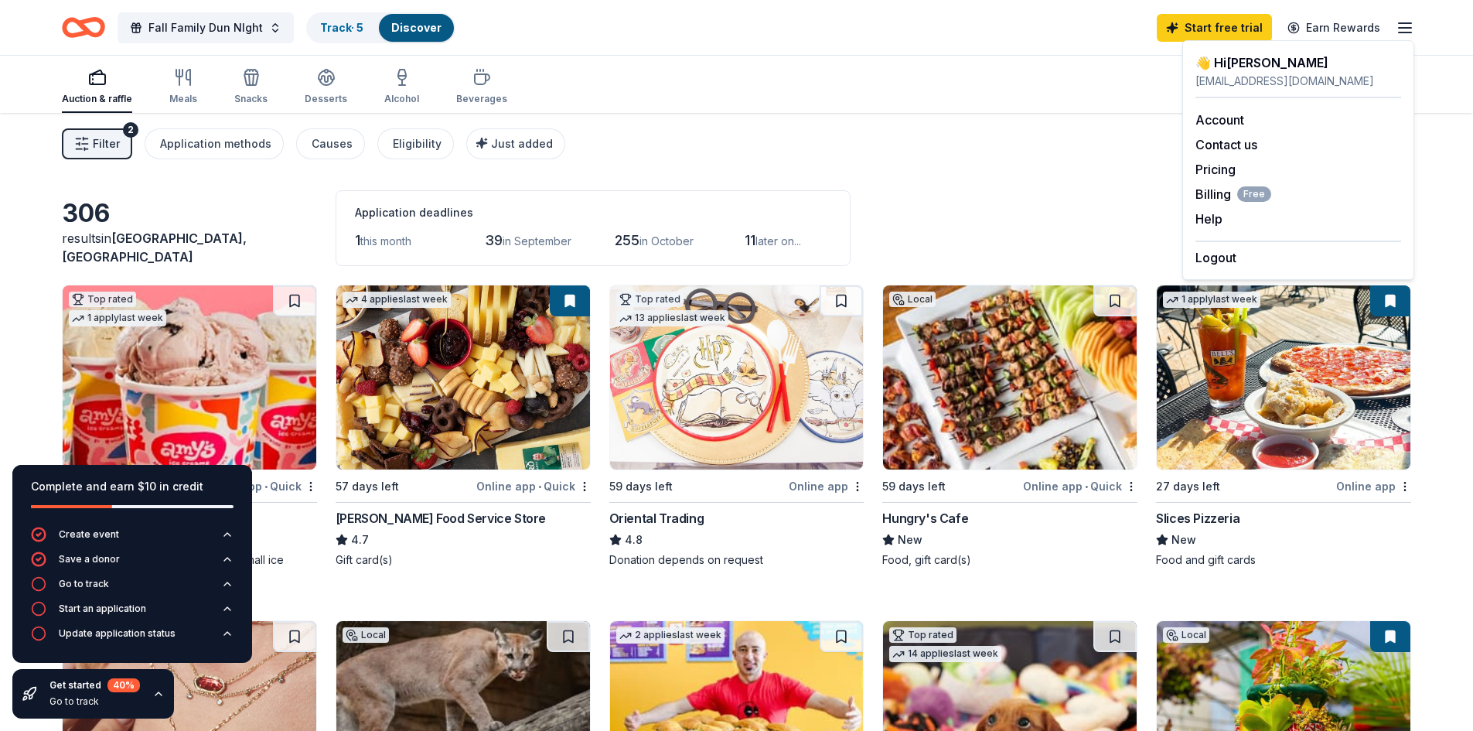
click at [1316, 70] on div "👋 Hi Birkes" at bounding box center [1299, 62] width 206 height 19
click at [1262, 75] on div "birkesptohospitality@gmail.com" at bounding box center [1299, 81] width 206 height 19
click at [1225, 122] on link "Account" at bounding box center [1220, 119] width 49 height 15
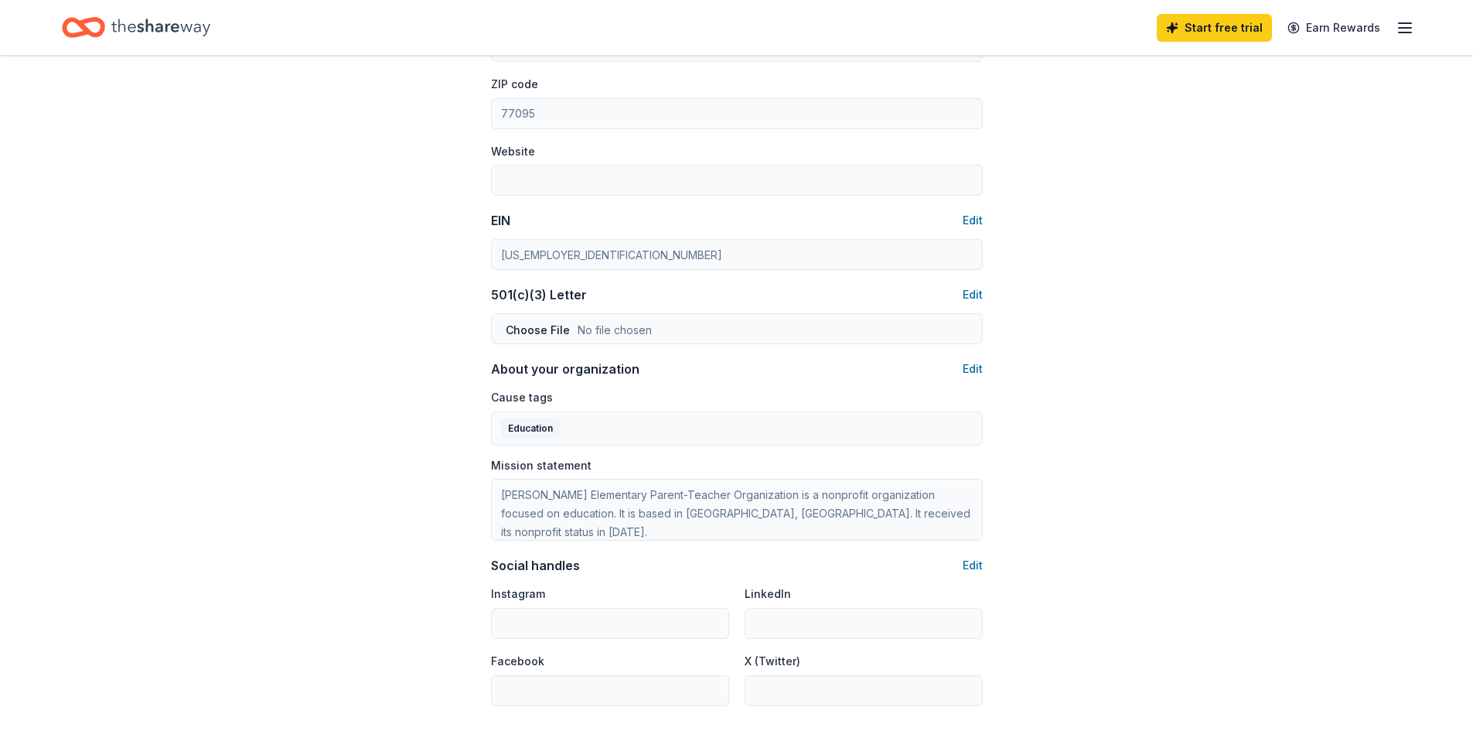
scroll to position [768, 0]
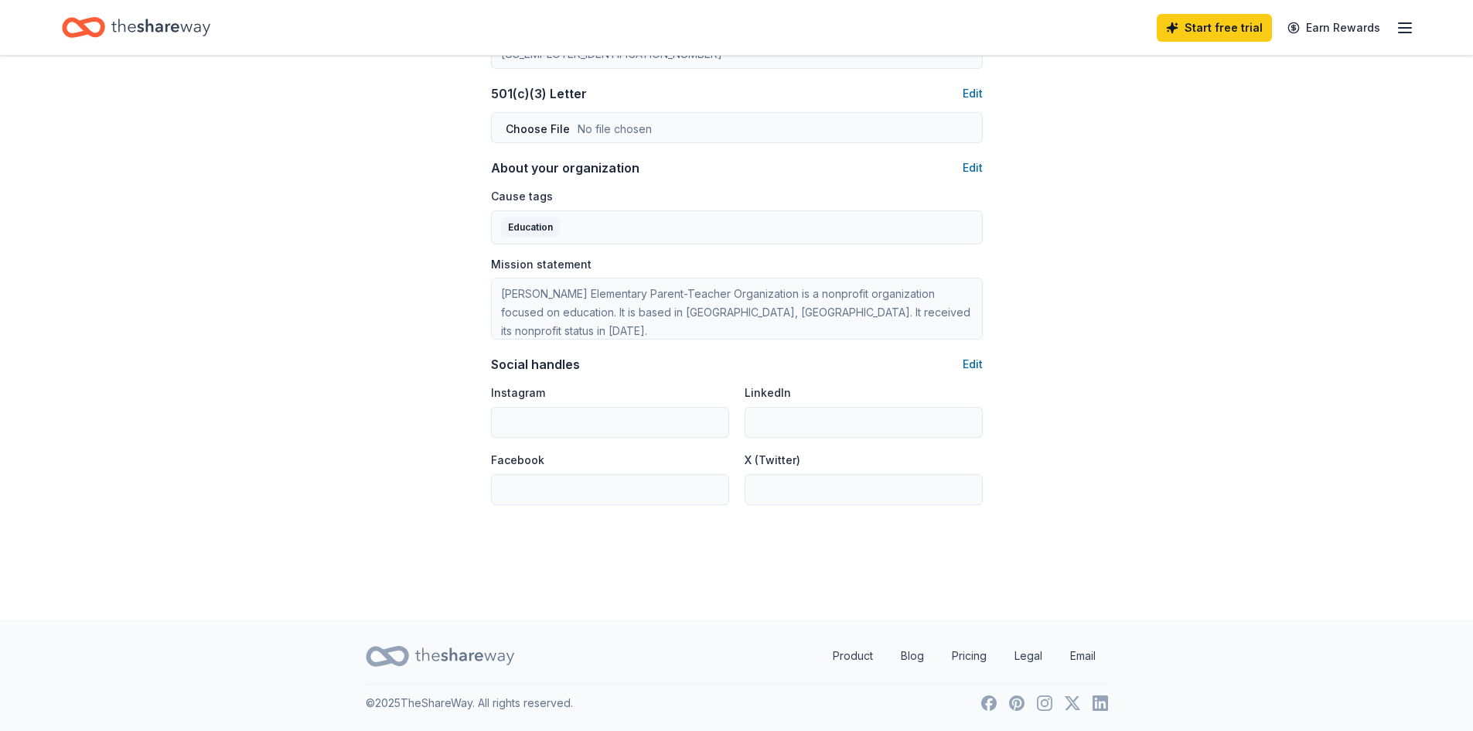
click at [1404, 23] on line "button" at bounding box center [1405, 23] width 12 height 0
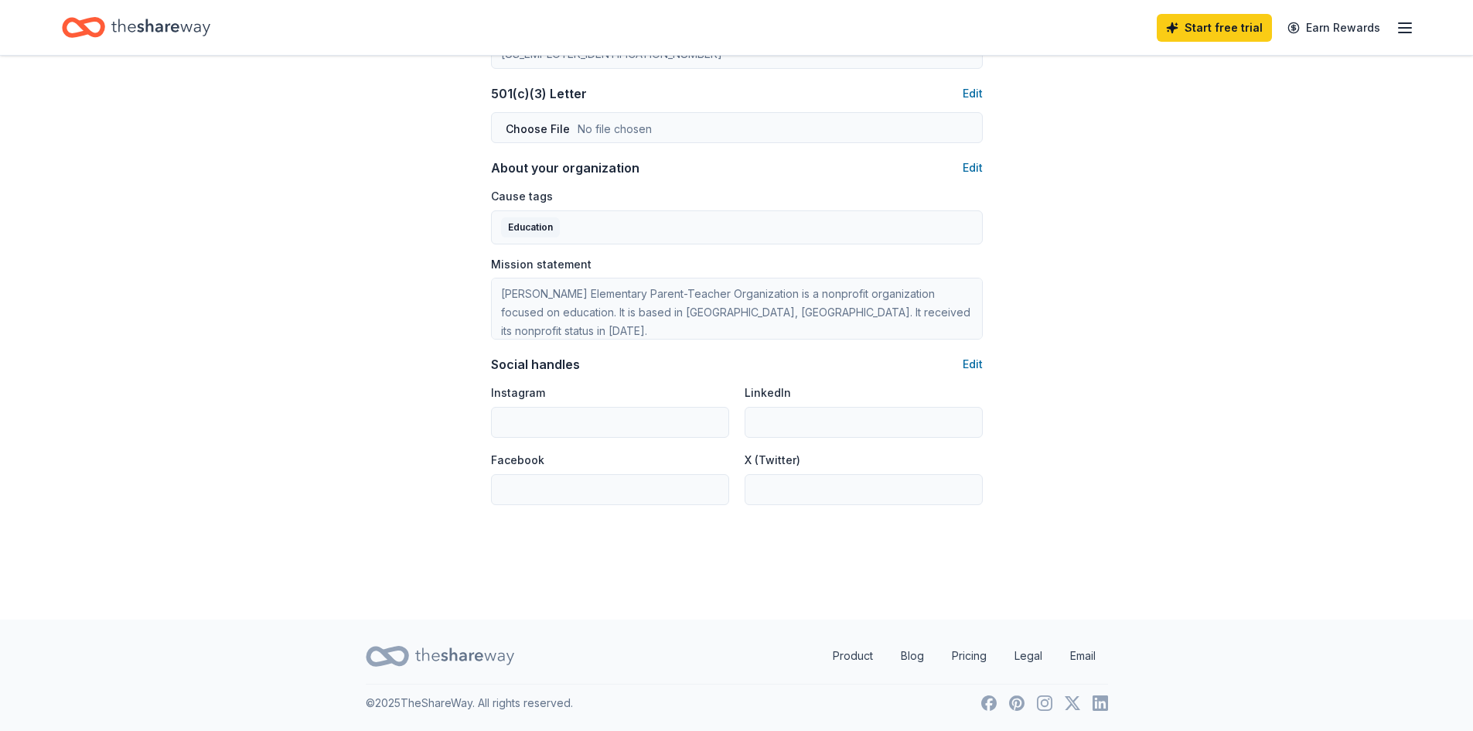
click at [154, 33] on icon "Home" at bounding box center [160, 28] width 99 height 32
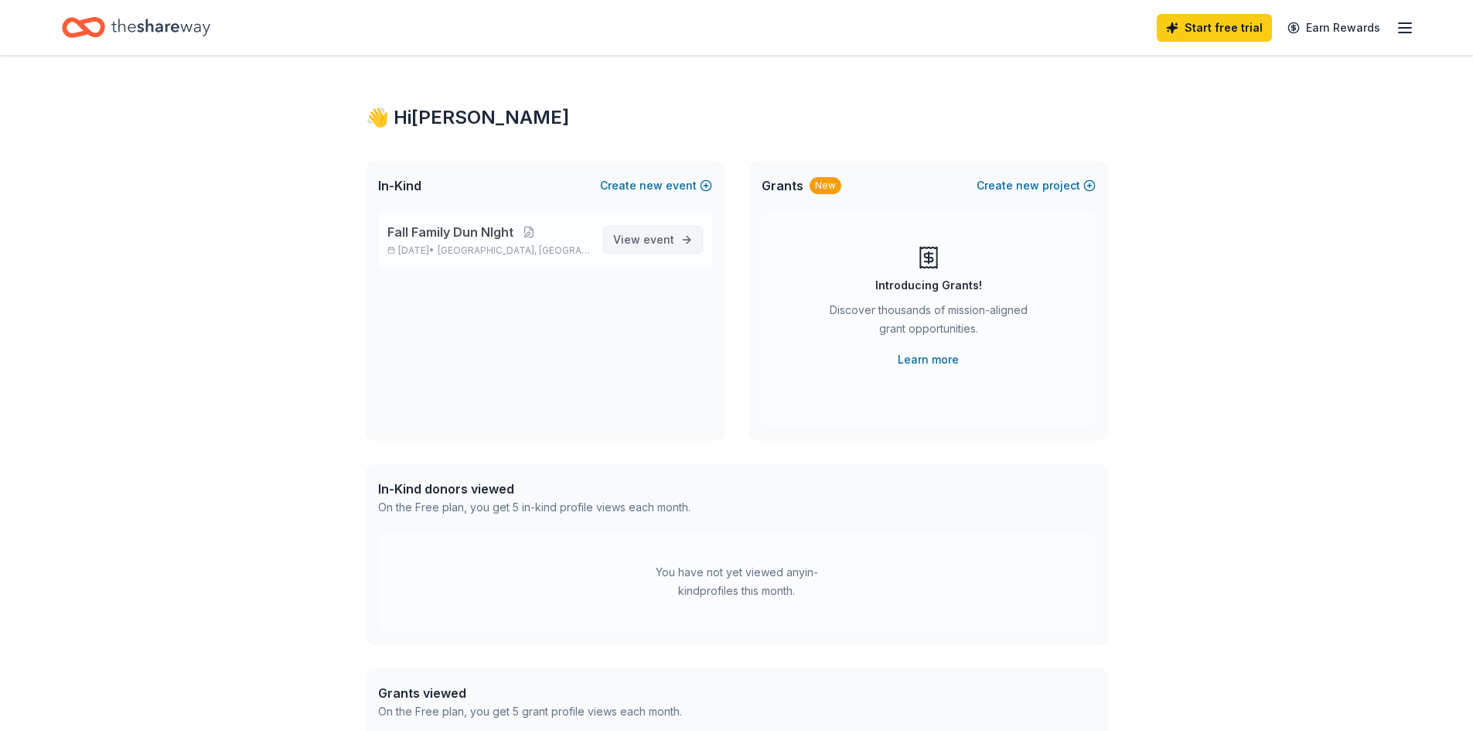
click at [647, 238] on span "event" at bounding box center [659, 239] width 31 height 13
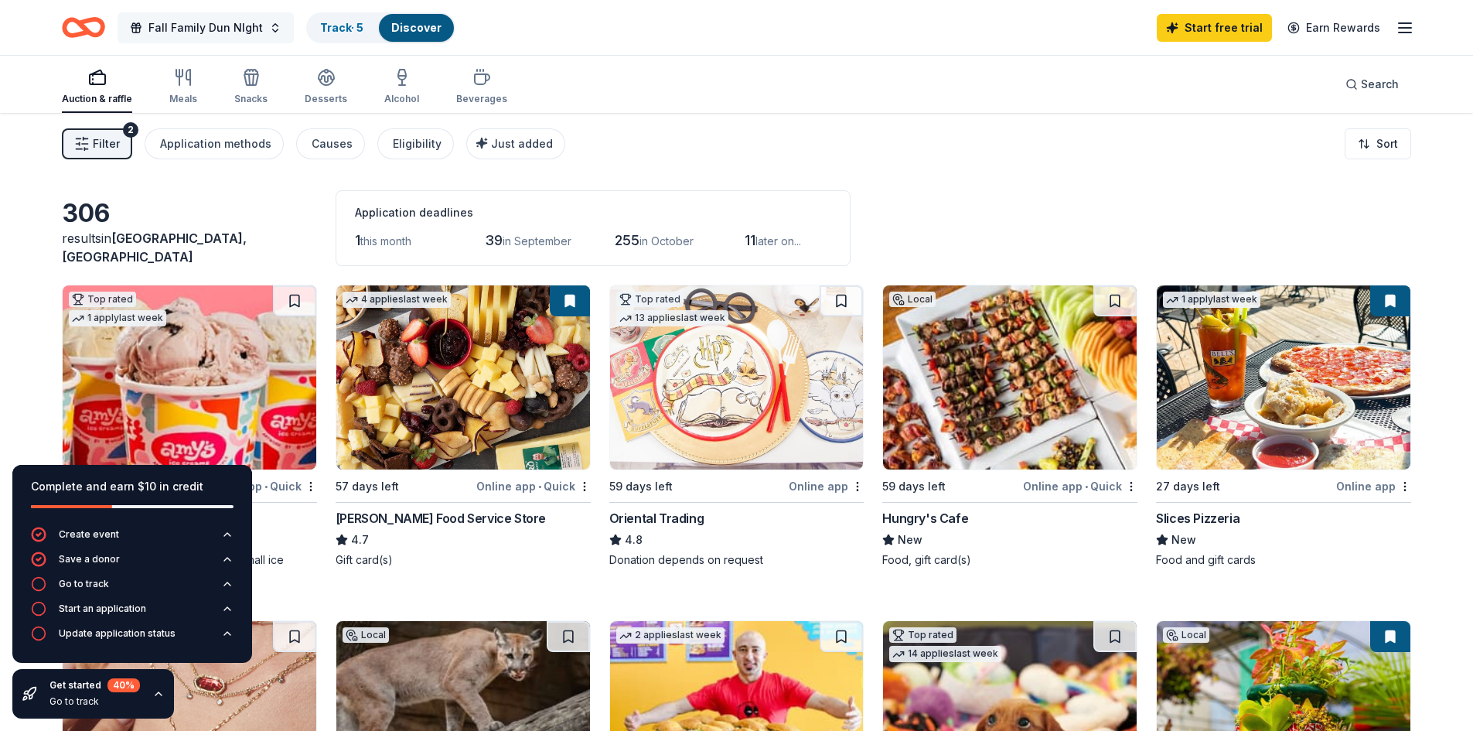
click at [219, 21] on span "Fall Family Dun NIght" at bounding box center [206, 28] width 114 height 19
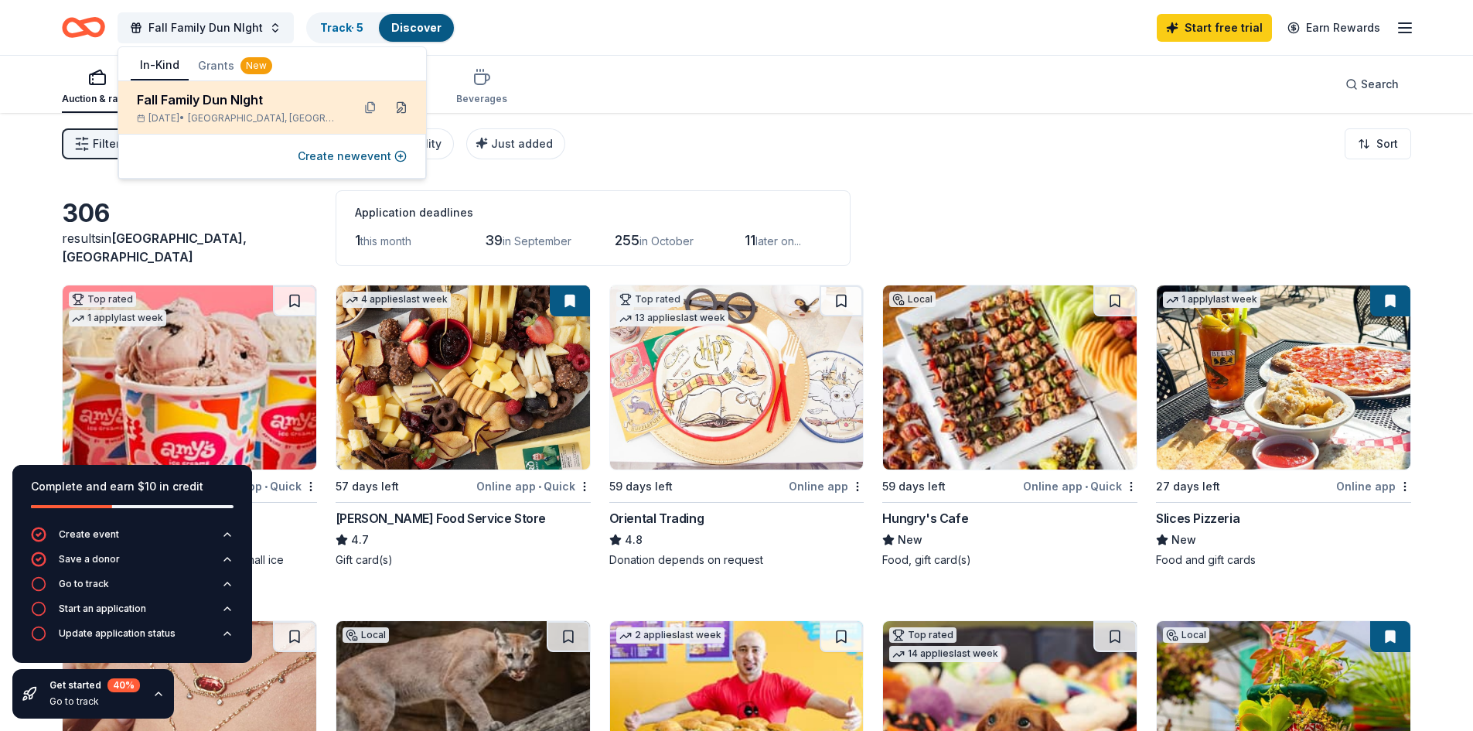
click at [400, 108] on button at bounding box center [401, 107] width 25 height 25
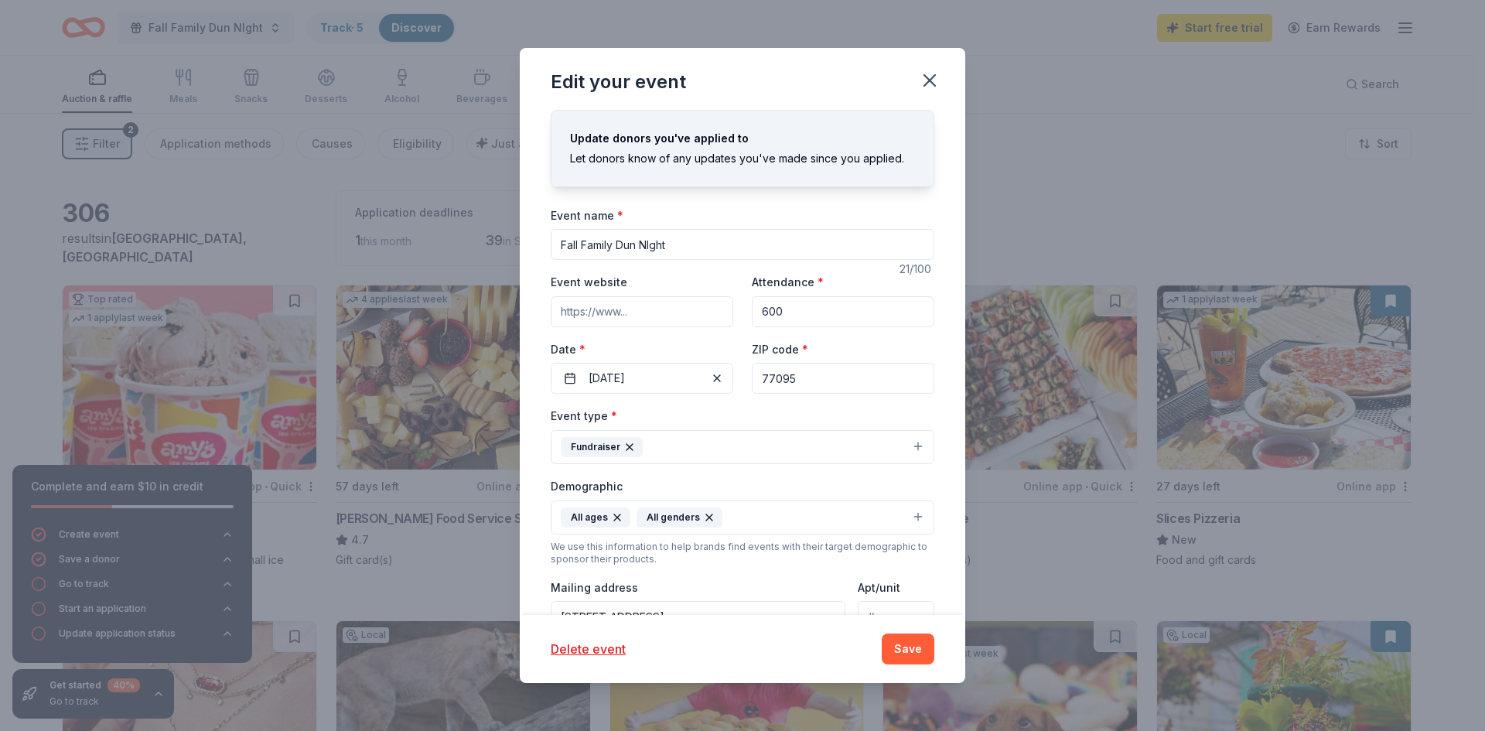
click at [623, 246] on input "Fall Family Dun NIght" at bounding box center [743, 244] width 384 height 31
click at [651, 245] on input "Fall Family fun NIght" at bounding box center [743, 244] width 384 height 31
type input "Fall Family fun Night"
click at [904, 647] on button "Save" at bounding box center [908, 648] width 53 height 31
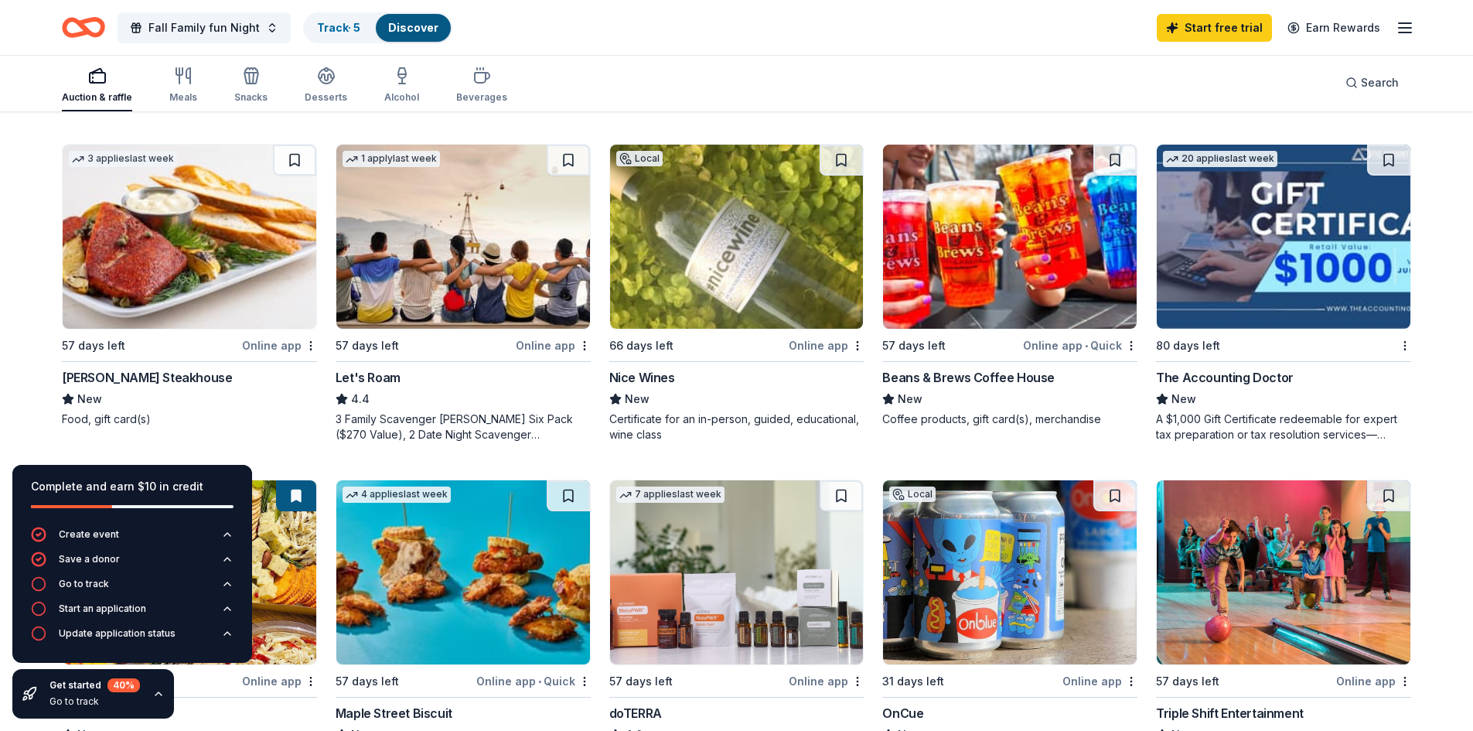
scroll to position [827, 0]
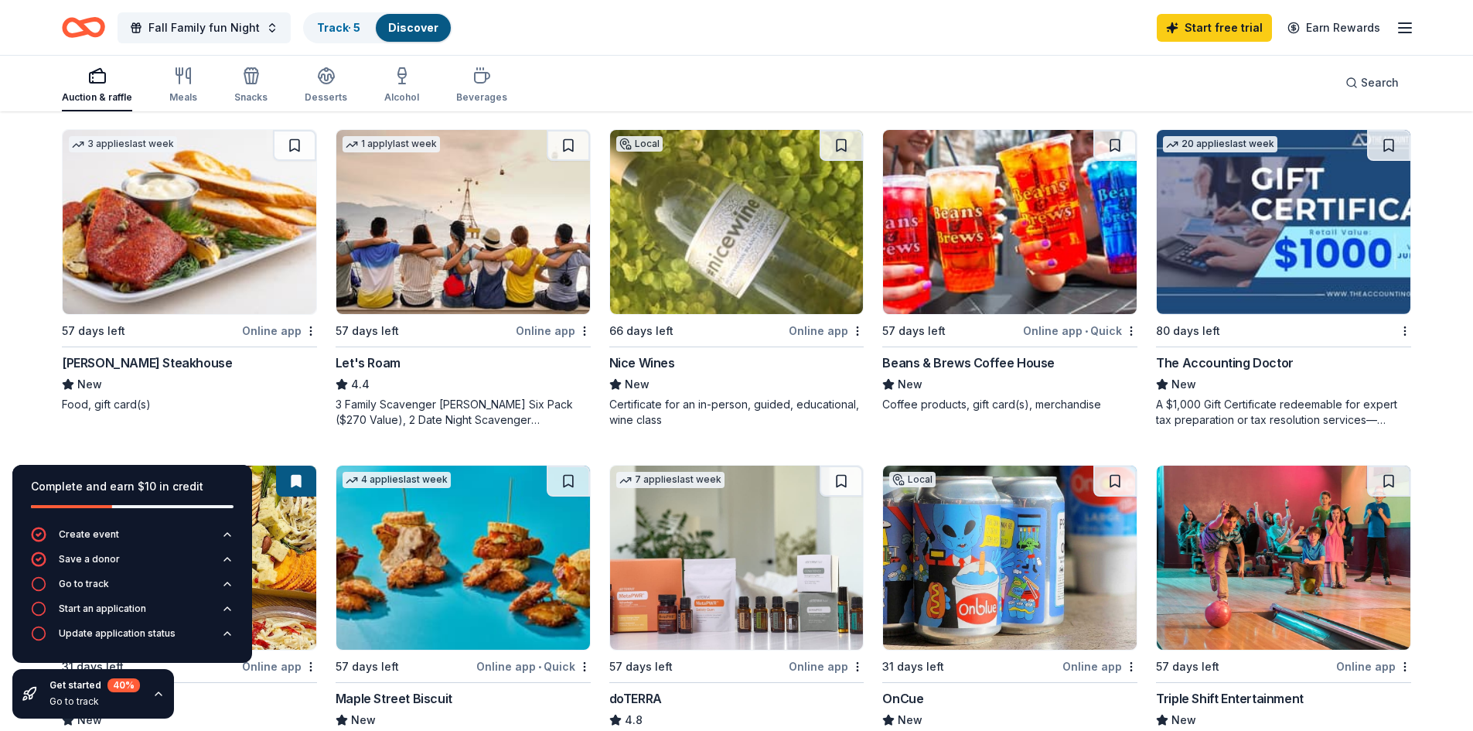
click at [188, 267] on img at bounding box center [190, 222] width 254 height 184
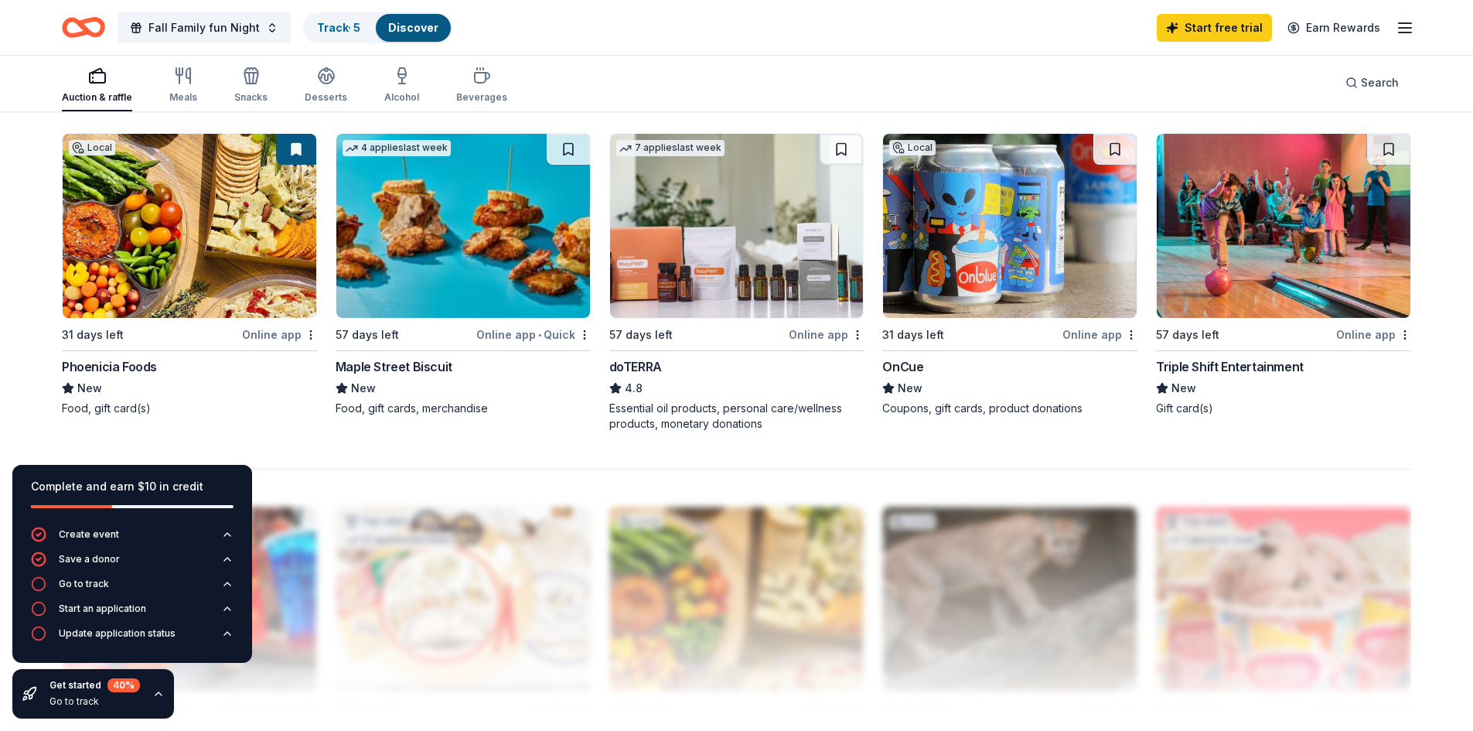
scroll to position [936, 0]
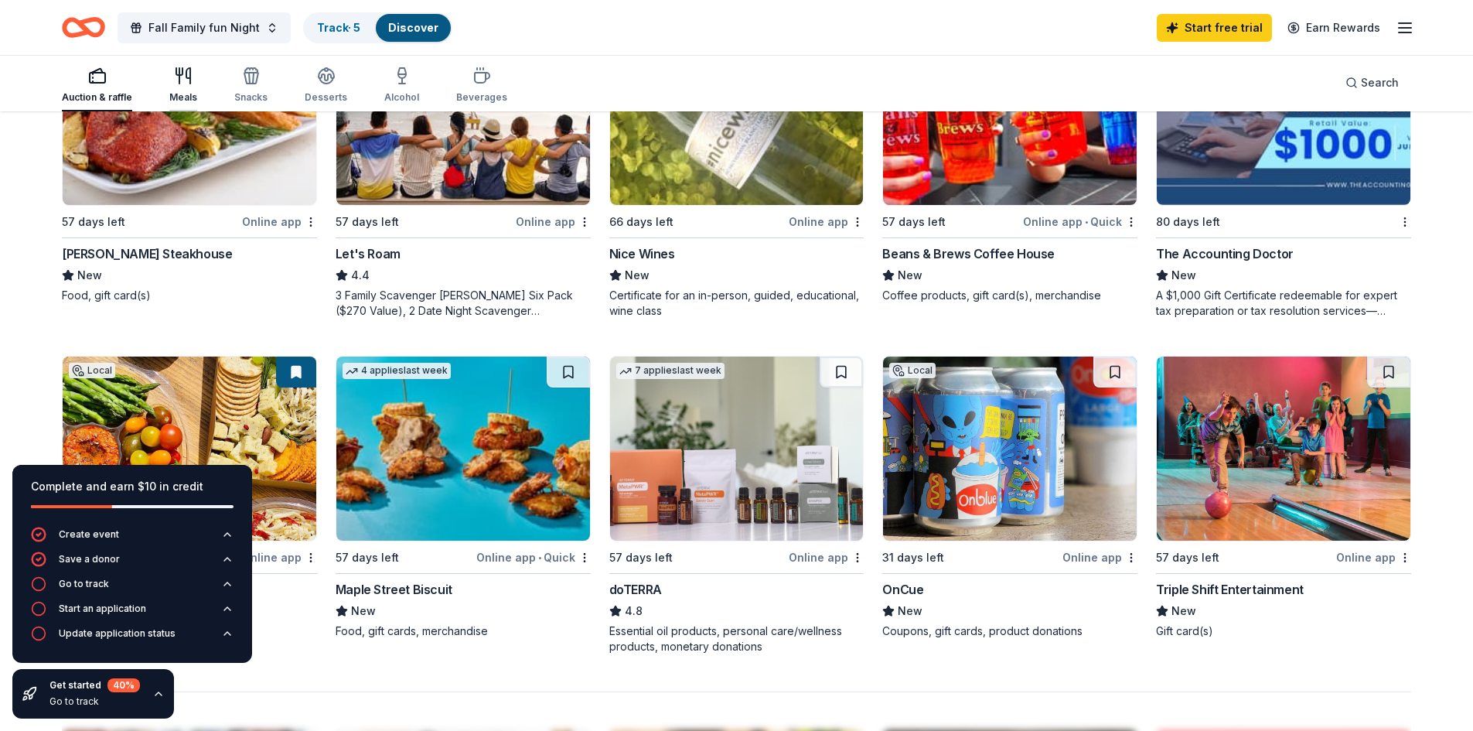
click at [188, 77] on icon "button" at bounding box center [188, 75] width 4 height 15
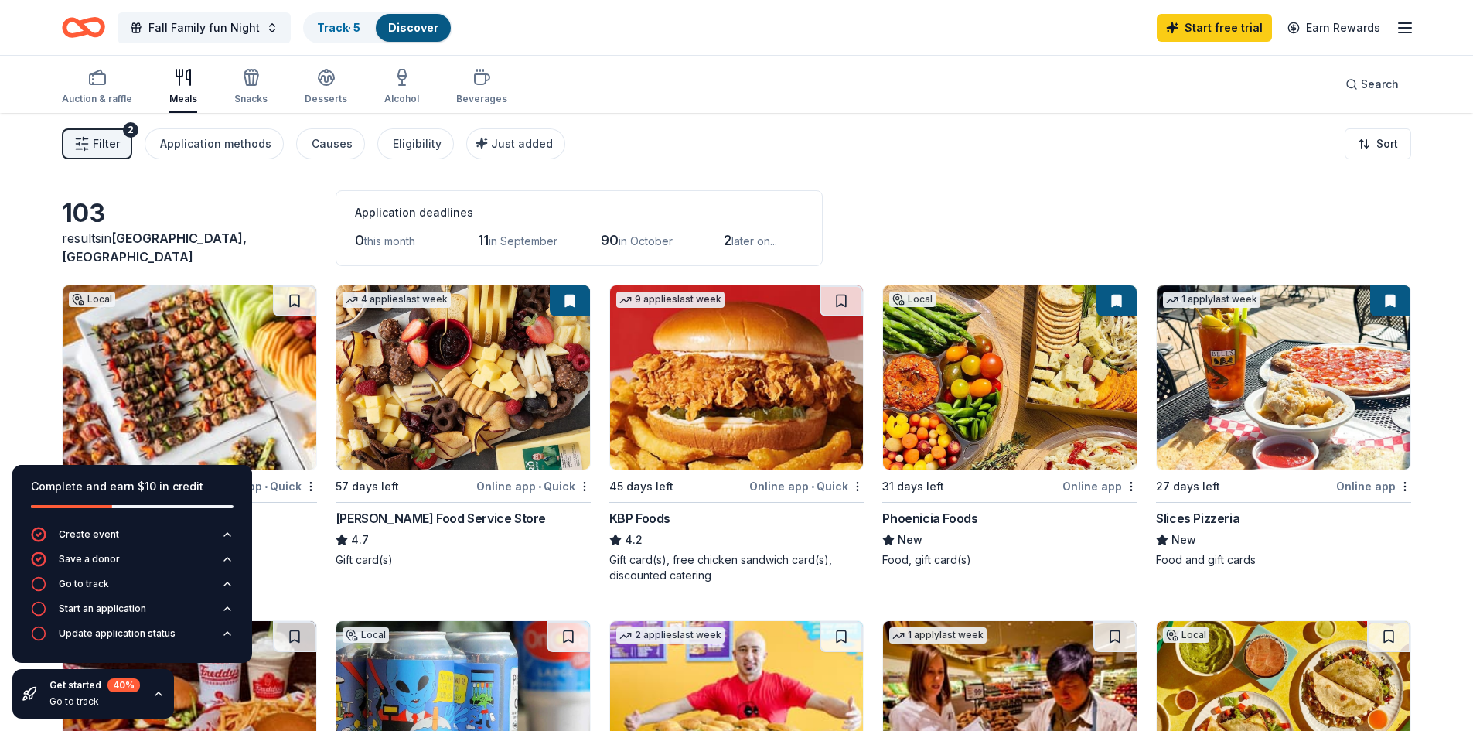
click at [155, 694] on icon "button" at bounding box center [158, 694] width 12 height 12
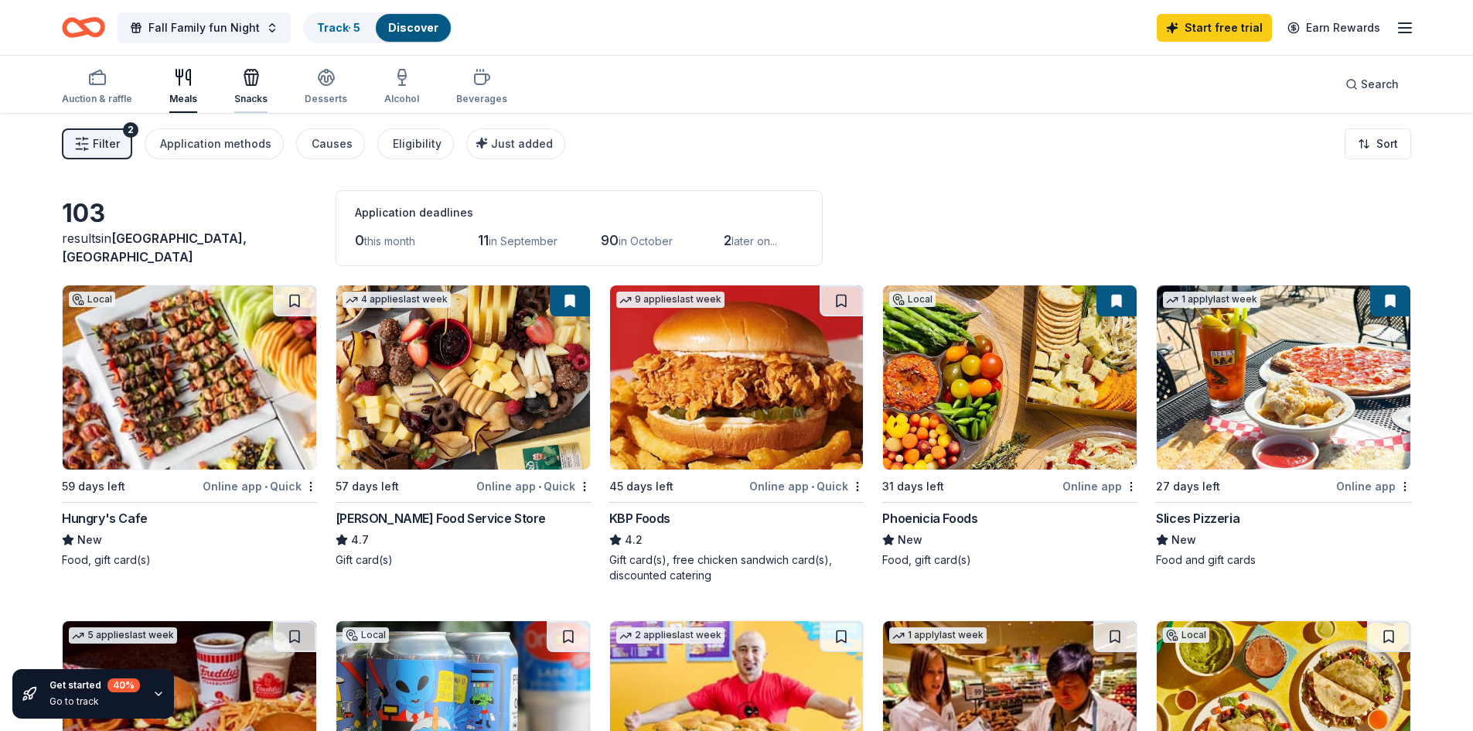
click at [249, 77] on icon "button" at bounding box center [249, 79] width 1 height 11
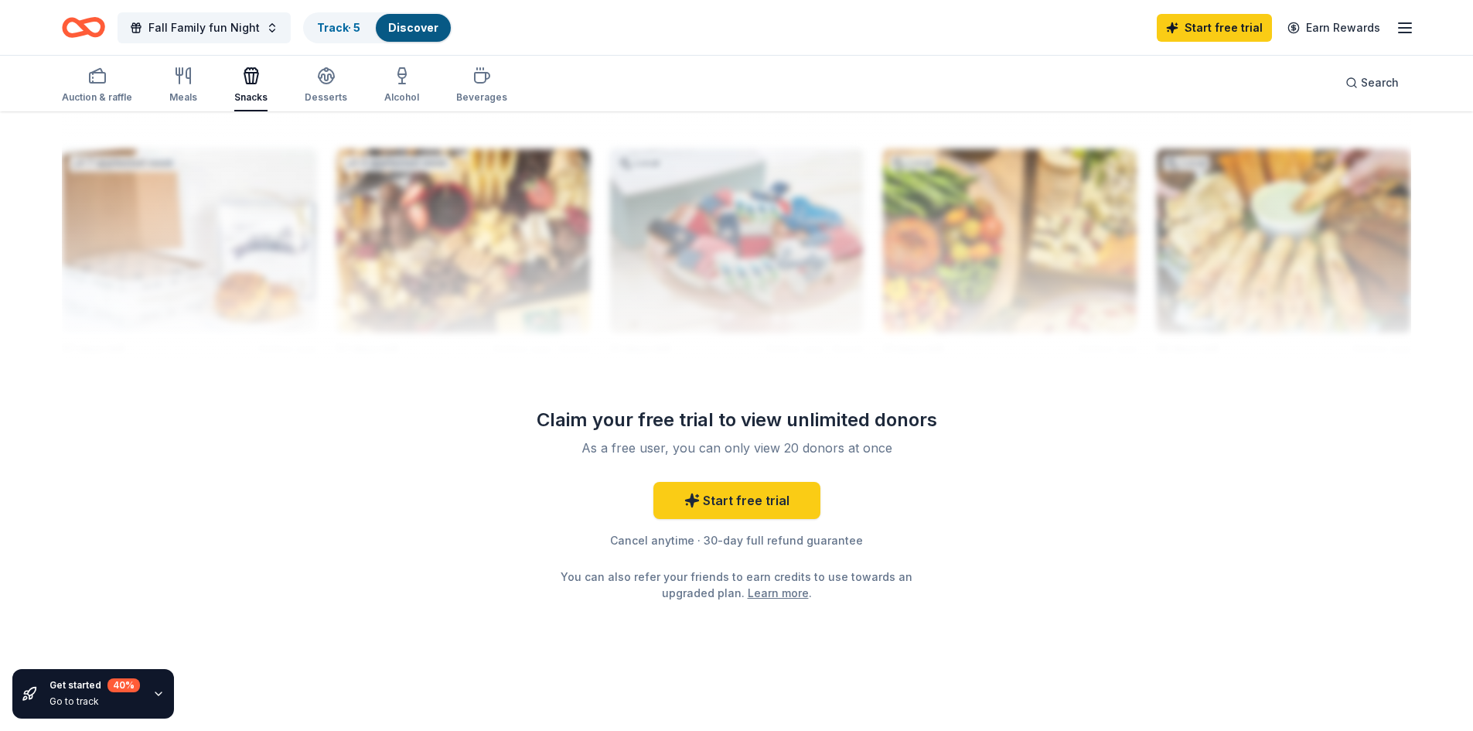
scroll to position [336, 0]
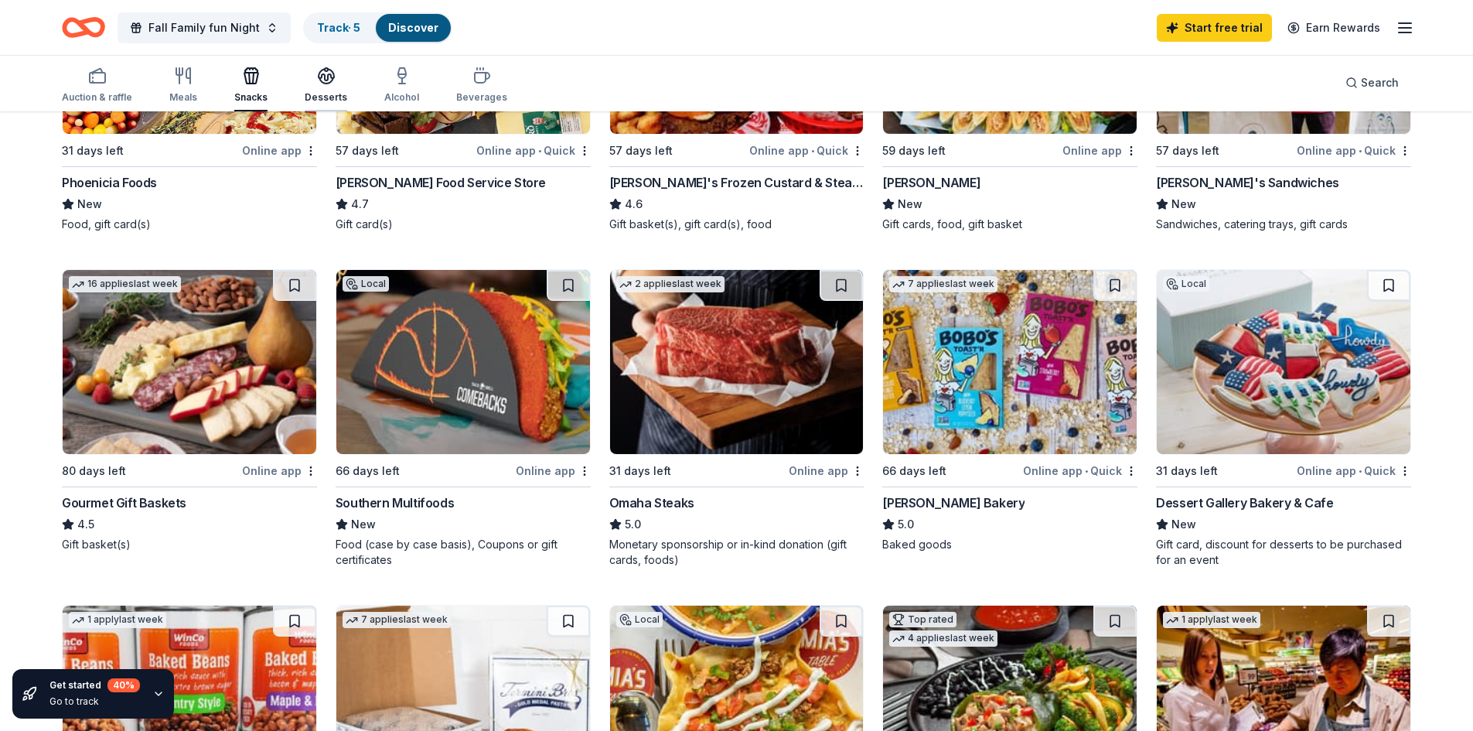
click at [322, 88] on div "Desserts" at bounding box center [326, 85] width 43 height 37
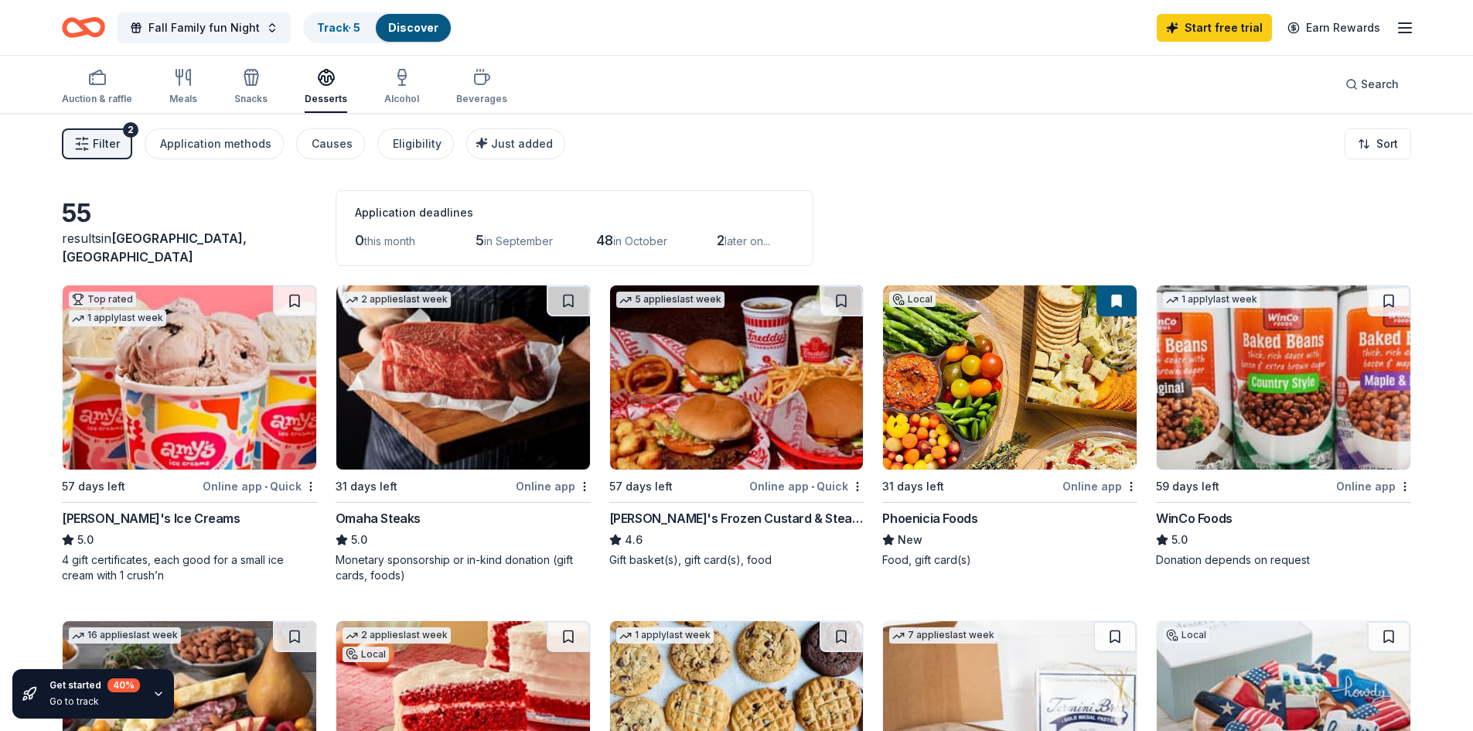
scroll to position [568, 0]
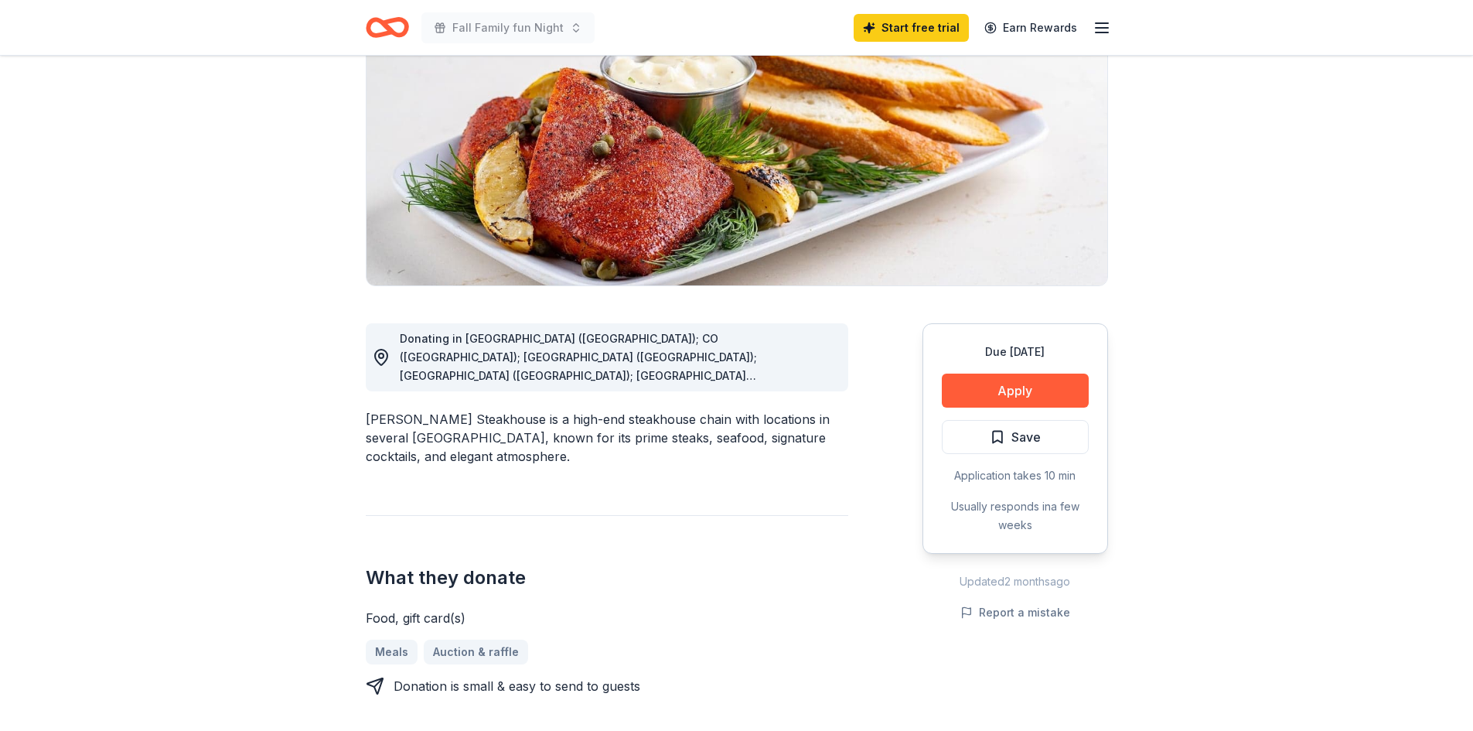
scroll to position [333, 0]
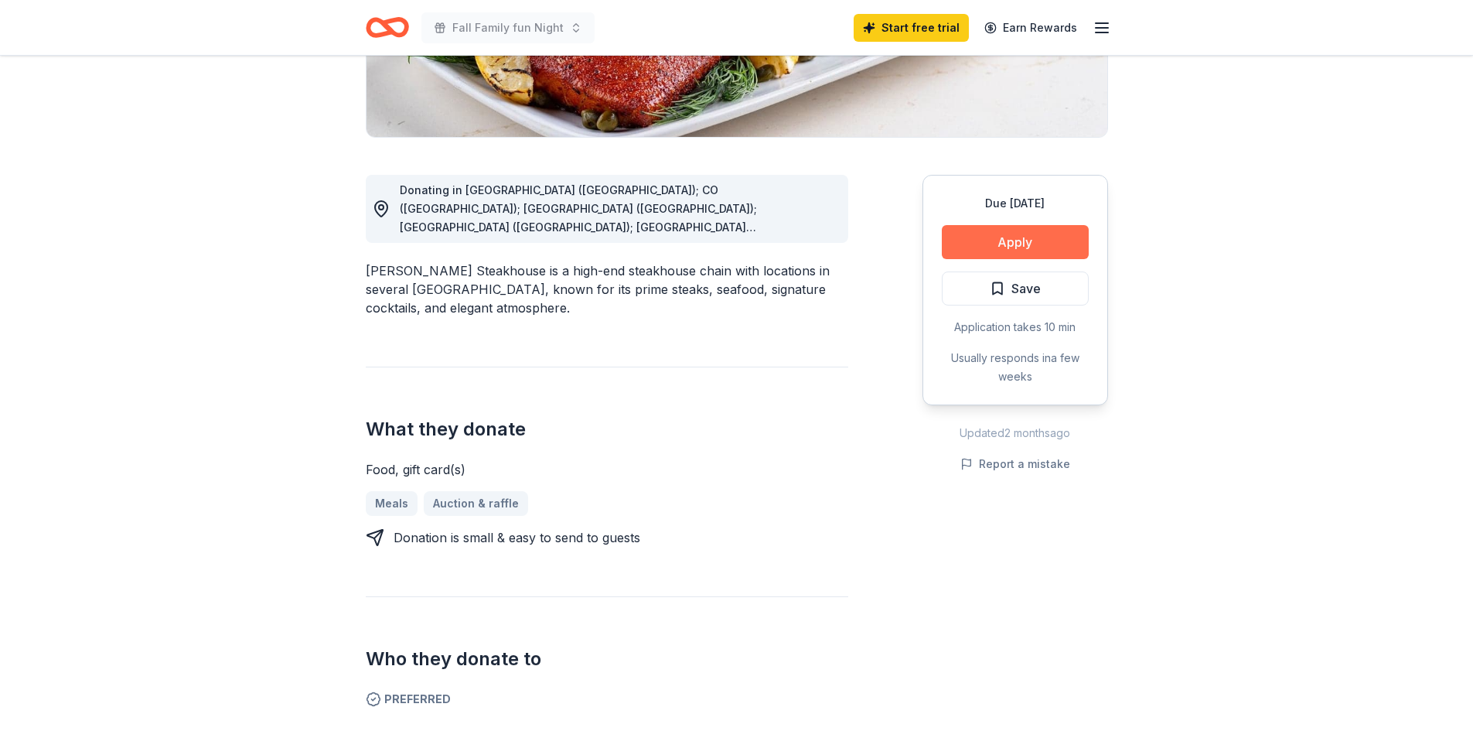
click at [992, 236] on button "Apply" at bounding box center [1015, 242] width 147 height 34
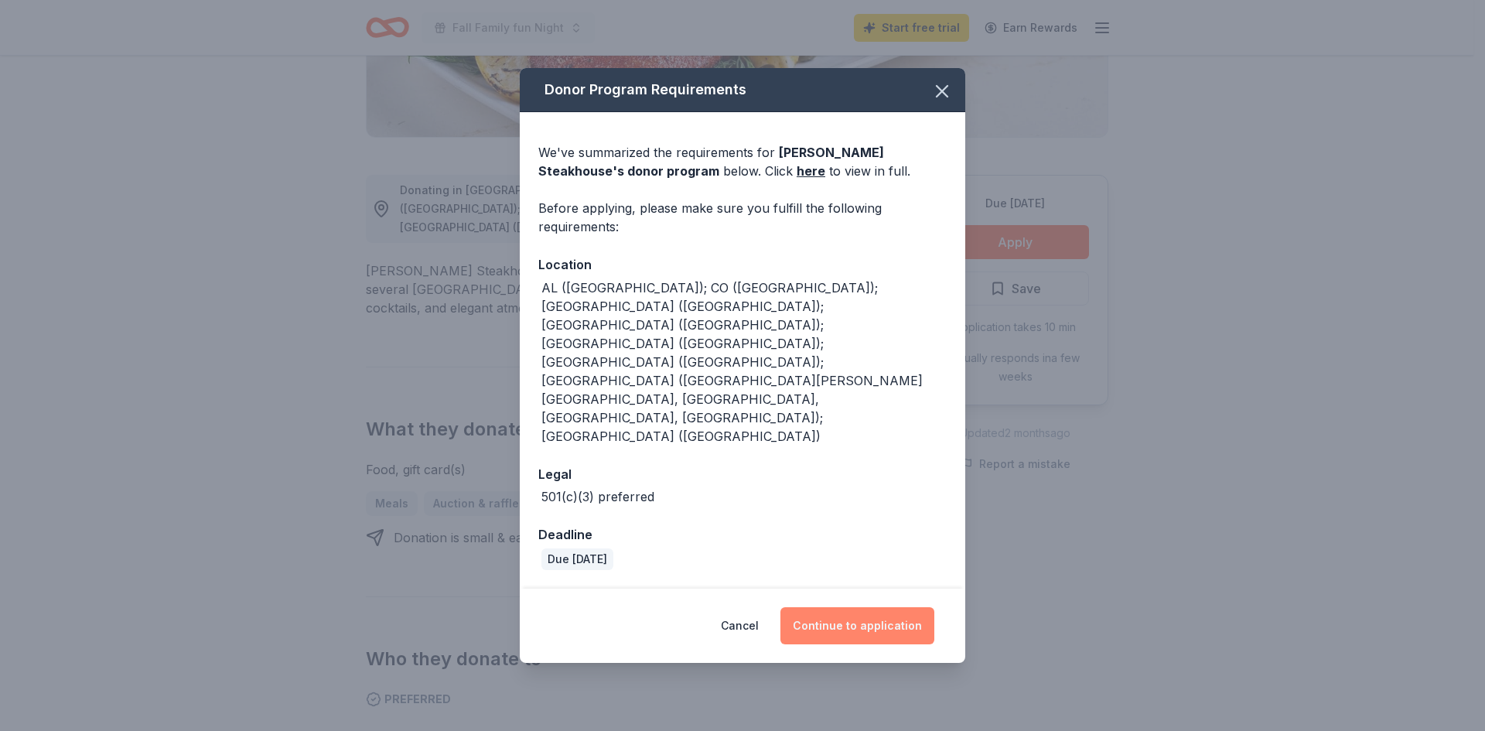
click at [861, 607] on button "Continue to application" at bounding box center [857, 625] width 154 height 37
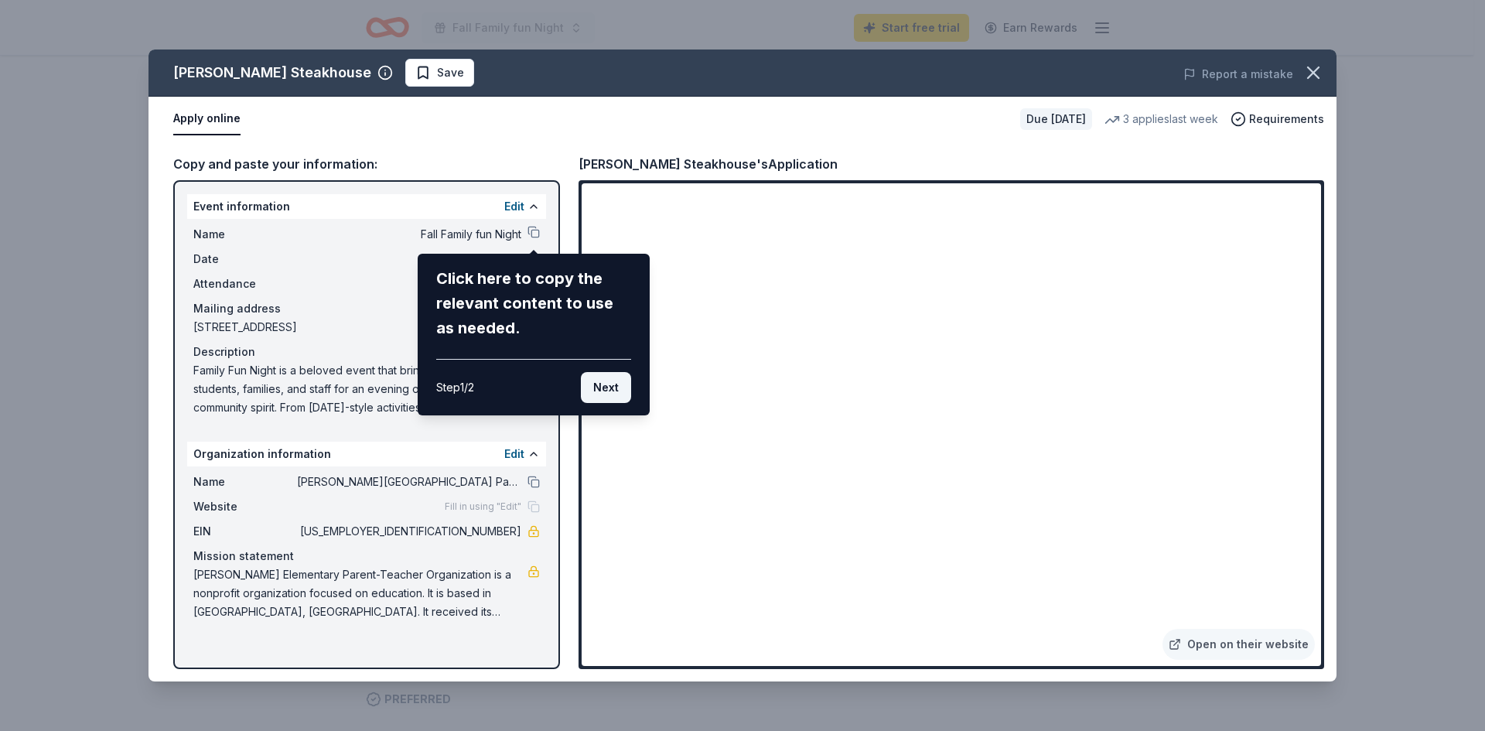
click at [615, 385] on button "Next" at bounding box center [606, 387] width 50 height 31
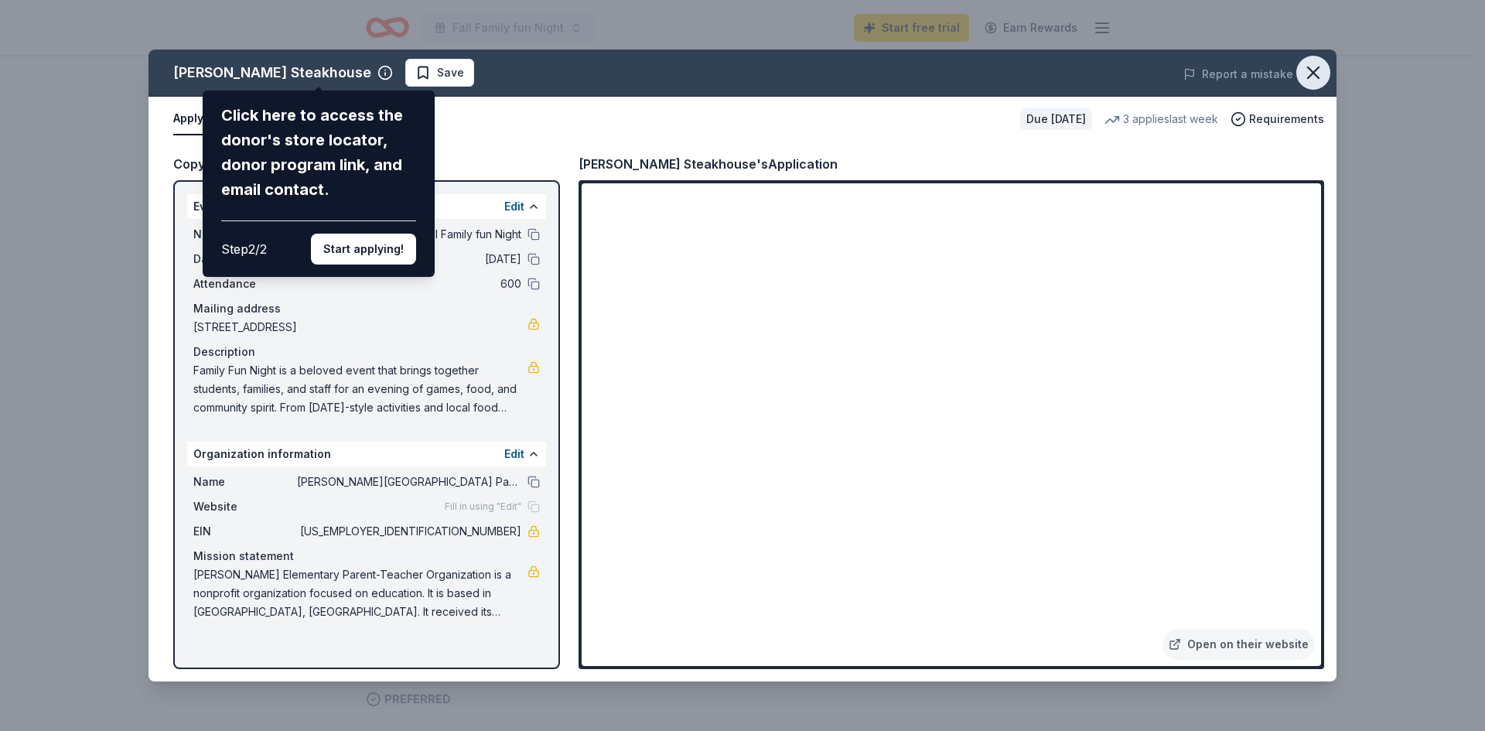
click at [1314, 77] on icon "button" at bounding box center [1314, 73] width 22 height 22
